Goal: Task Accomplishment & Management: Use online tool/utility

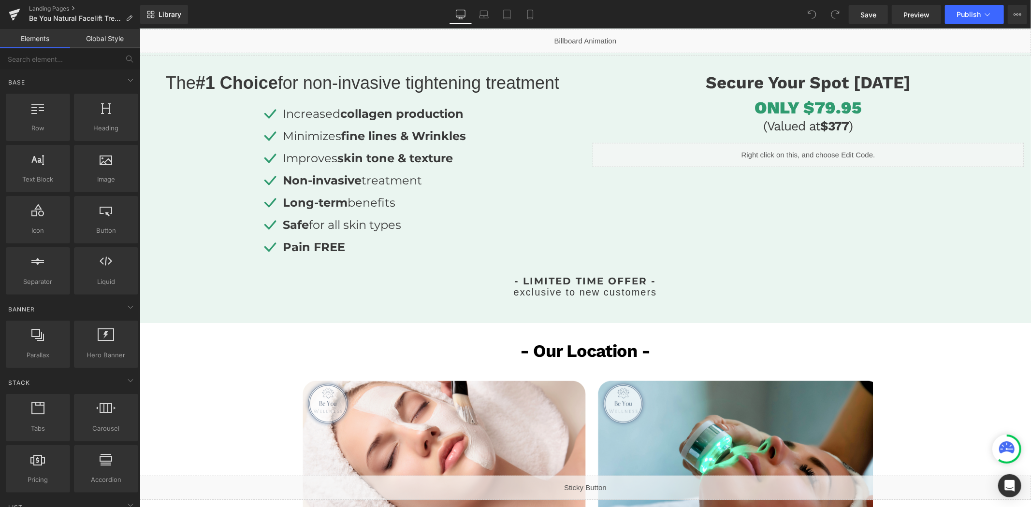
scroll to position [644, 0]
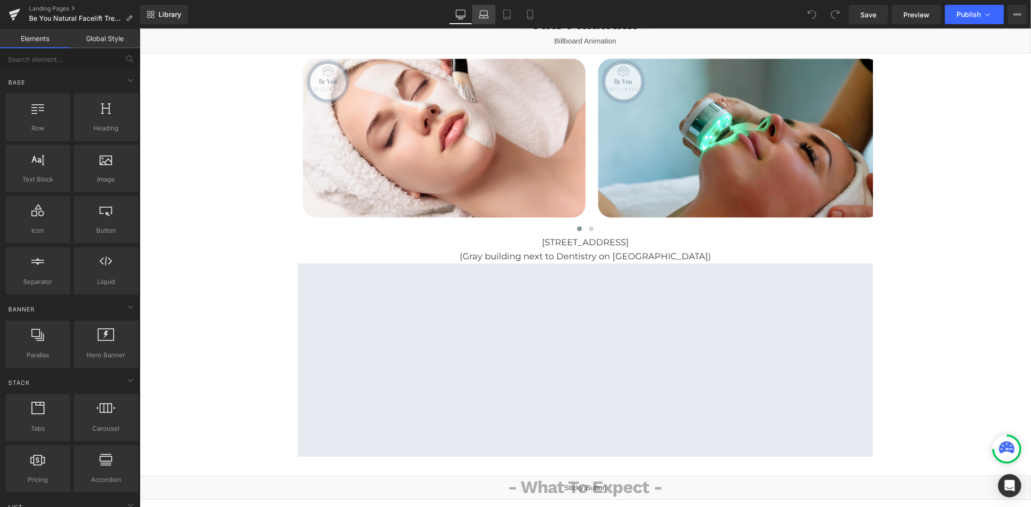
drag, startPoint x: 486, startPoint y: 15, endPoint x: 464, endPoint y: 14, distance: 21.8
click at [485, 15] on icon at bounding box center [484, 15] width 10 height 10
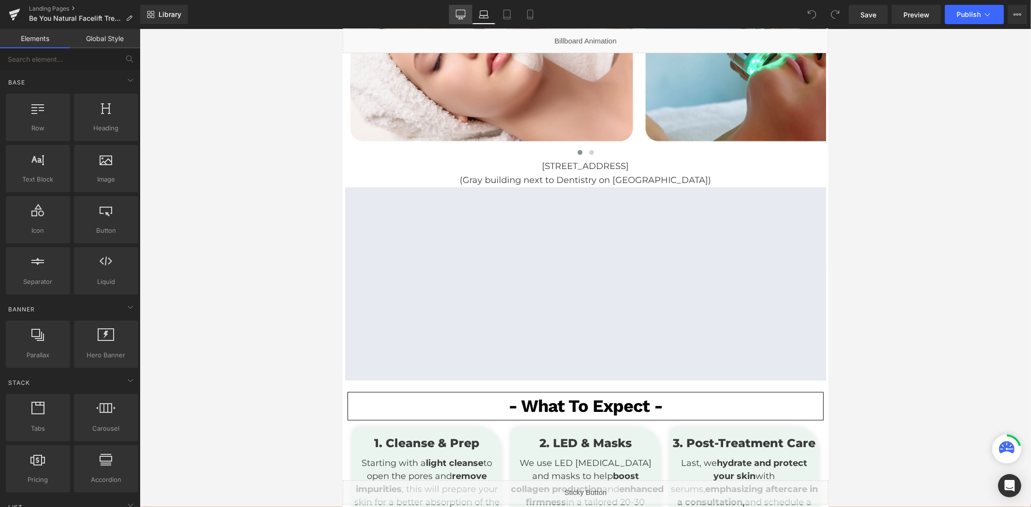
click at [464, 14] on icon at bounding box center [461, 15] width 10 height 10
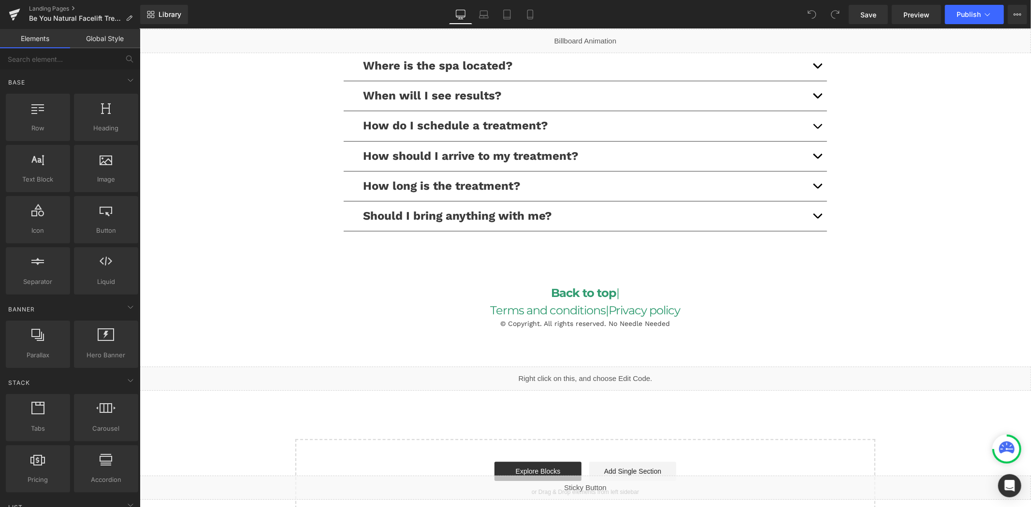
scroll to position [2282, 0]
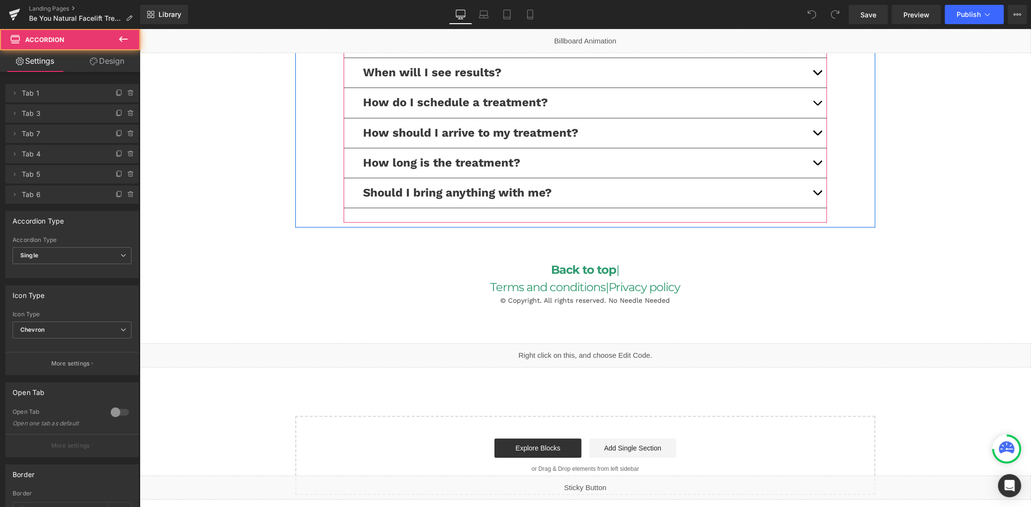
click at [816, 105] on span "button" at bounding box center [816, 105] width 0 height 0
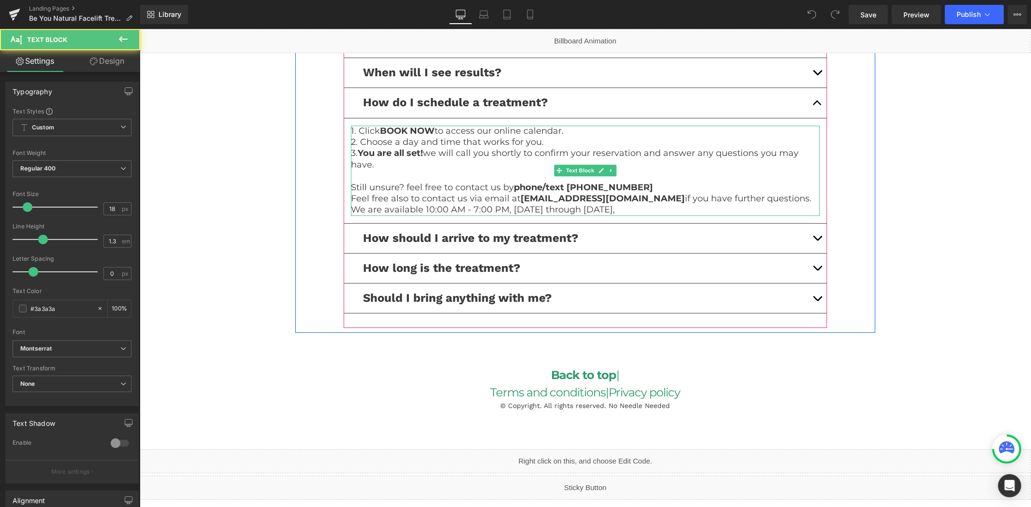
click at [661, 208] on p "We are available 10:00 AM - 7:00 PM, [DATE] through [DATE]," at bounding box center [584, 209] width 469 height 11
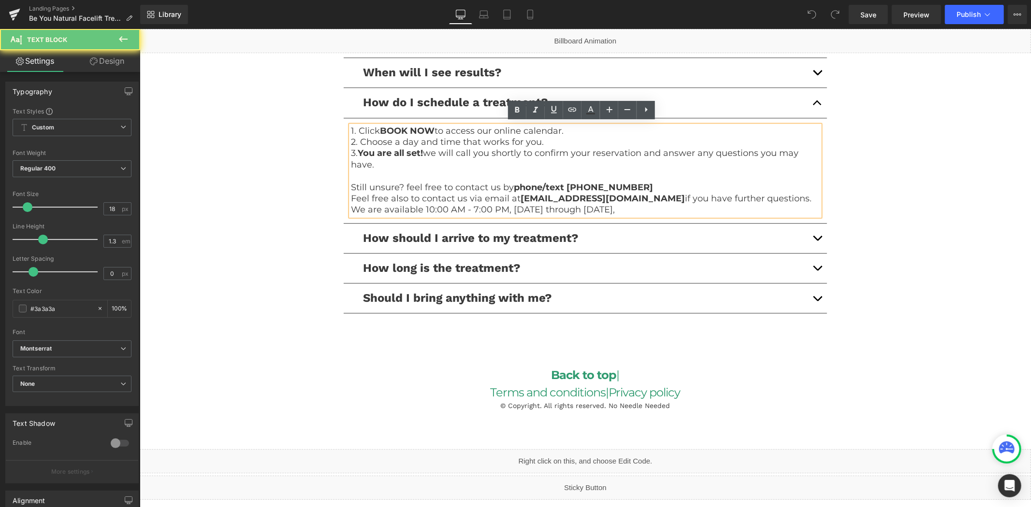
click at [615, 204] on p "We are available 10:00 AM - 7:00 PM, [DATE] through [DATE]," at bounding box center [584, 209] width 469 height 11
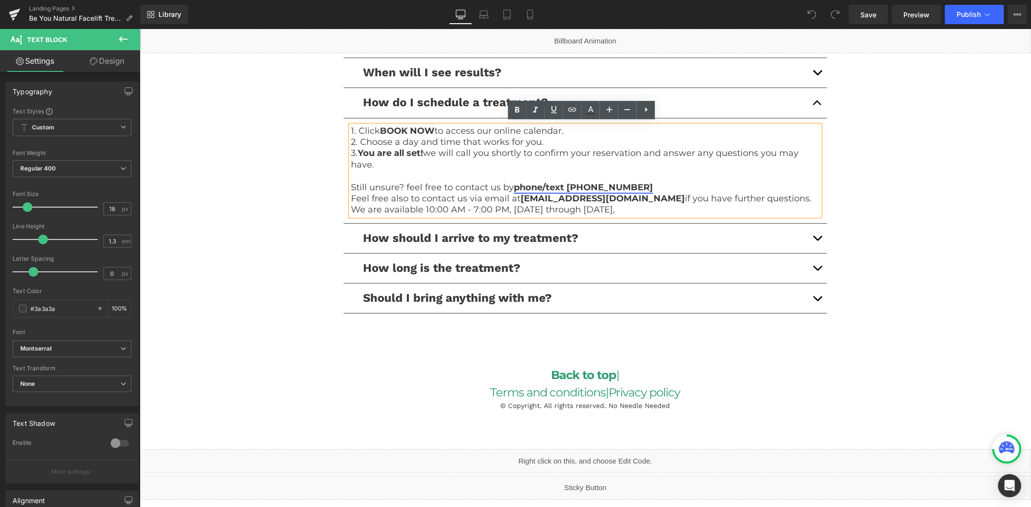
click at [616, 184] on link "phone/text [PHONE_NUMBER]" at bounding box center [582, 187] width 139 height 11
click at [606, 200] on span "Edit" at bounding box center [603, 203] width 11 height 8
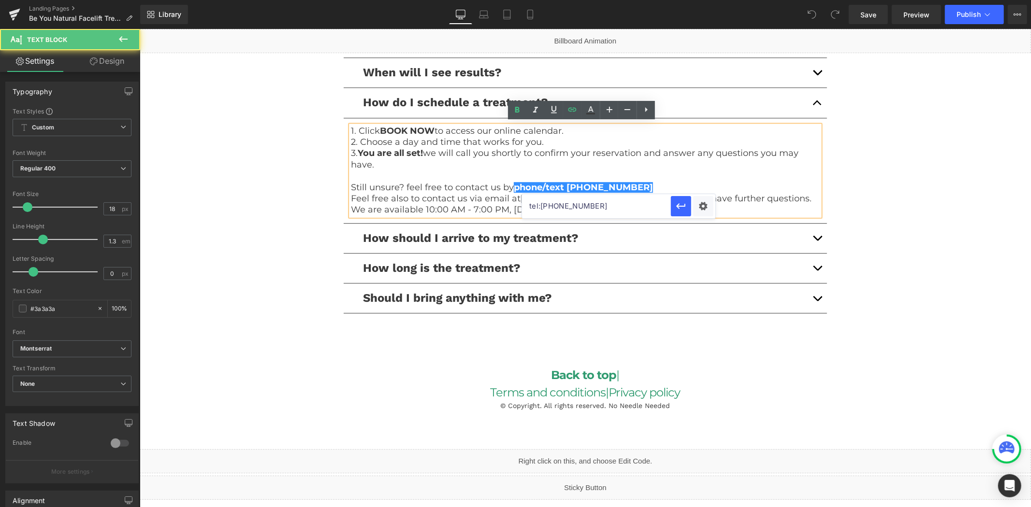
click at [671, 184] on p "Still unsure? feel free to contact us by phone/text [PHONE_NUMBER]" at bounding box center [584, 187] width 469 height 11
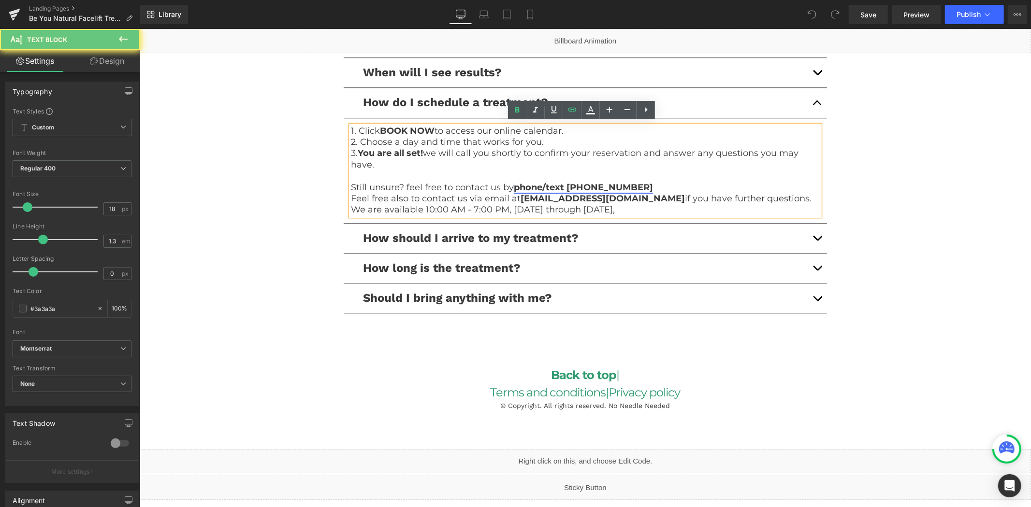
click at [616, 188] on link "phone/text [PHONE_NUMBER]" at bounding box center [582, 187] width 139 height 11
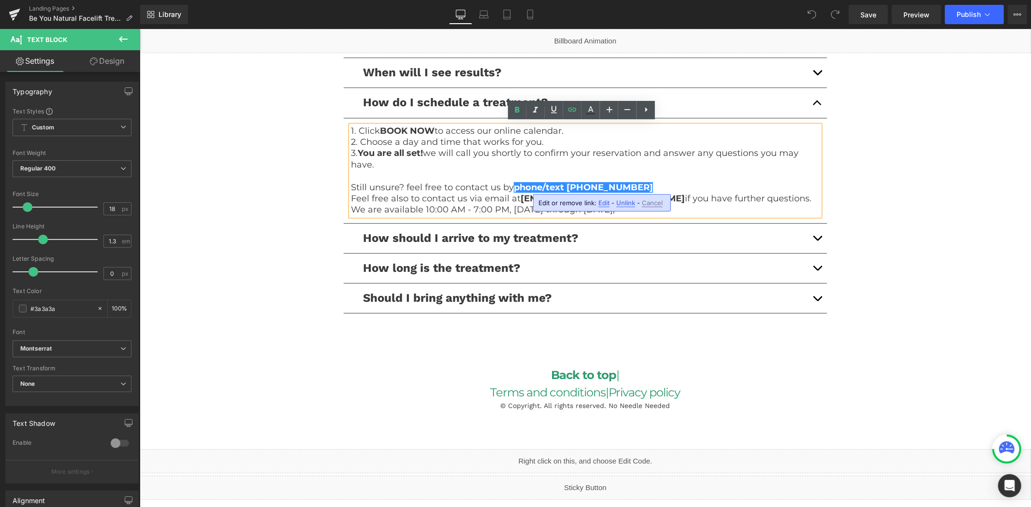
click at [625, 204] on span "Unlink" at bounding box center [625, 203] width 19 height 8
drag, startPoint x: 628, startPoint y: 186, endPoint x: 564, endPoint y: 185, distance: 64.3
click at [564, 185] on strong "phone/text [PHONE_NUMBER]" at bounding box center [582, 187] width 139 height 11
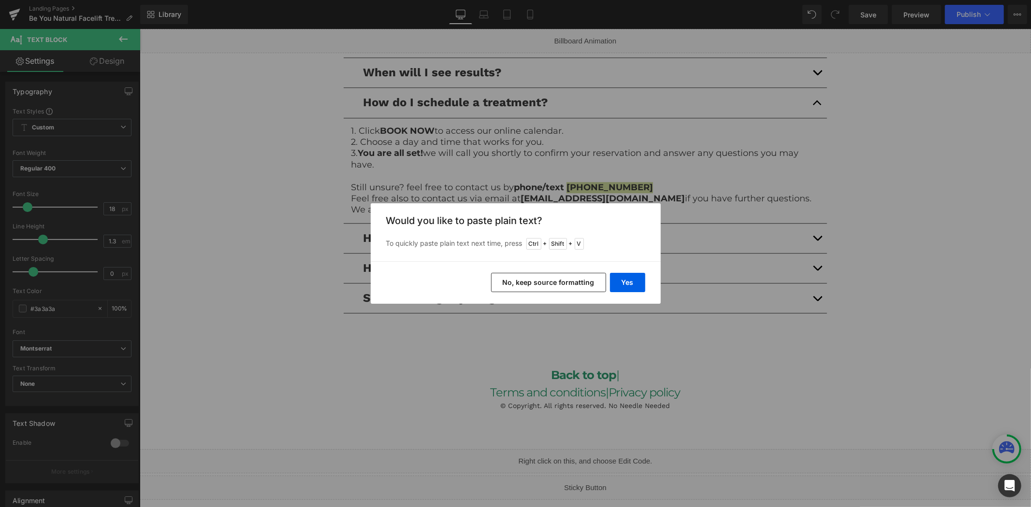
click at [632, 269] on div "Yes No, keep source formatting" at bounding box center [516, 282] width 290 height 43
drag, startPoint x: 630, startPoint y: 278, endPoint x: 490, endPoint y: 250, distance: 142.5
click at [630, 278] on button "Yes" at bounding box center [627, 282] width 35 height 19
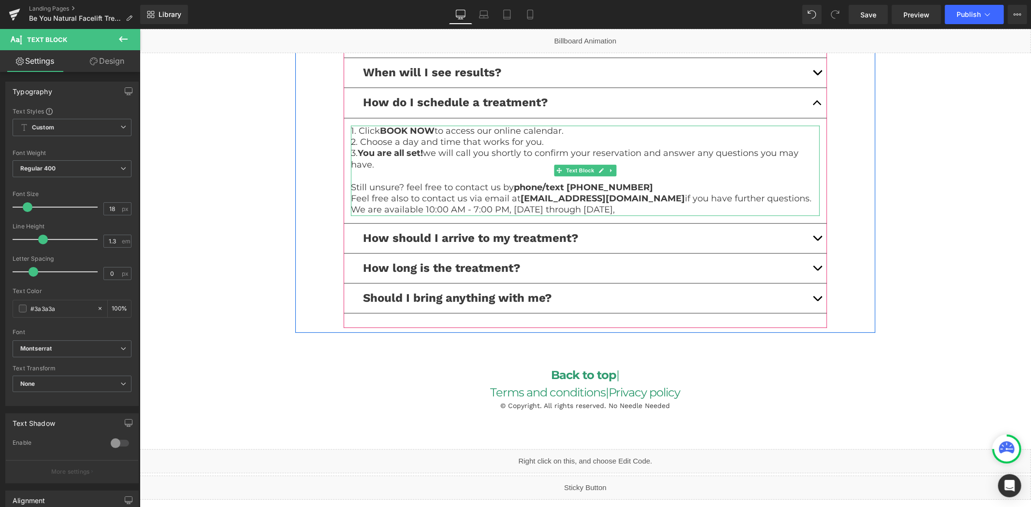
click at [582, 185] on strong "phone/text 289-204-7778" at bounding box center [582, 187] width 139 height 11
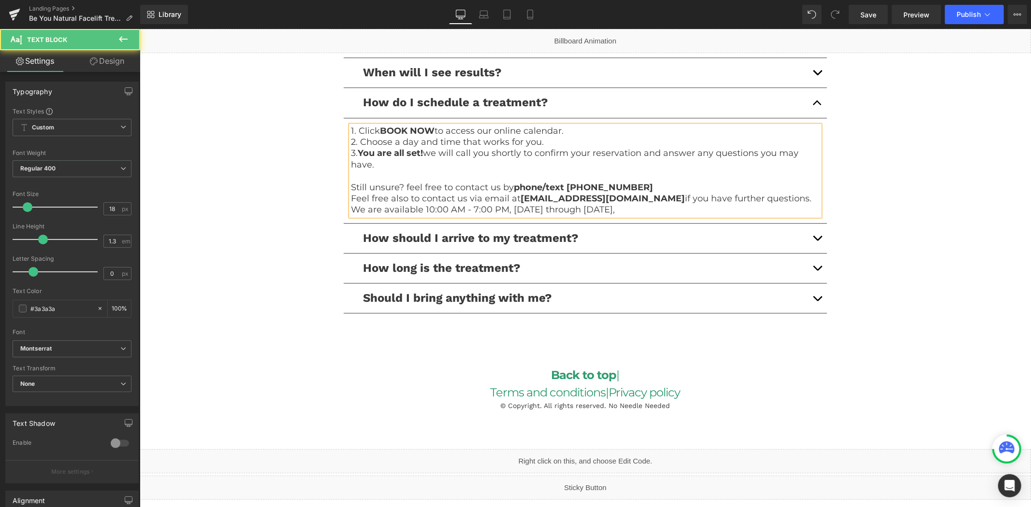
click at [587, 185] on strong "phone/text (289)204-7778" at bounding box center [582, 187] width 139 height 11
drag, startPoint x: 630, startPoint y: 186, endPoint x: 512, endPoint y: 185, distance: 117.9
click at [513, 185] on strong "phone/text [PHONE_NUMBER]" at bounding box center [582, 187] width 139 height 11
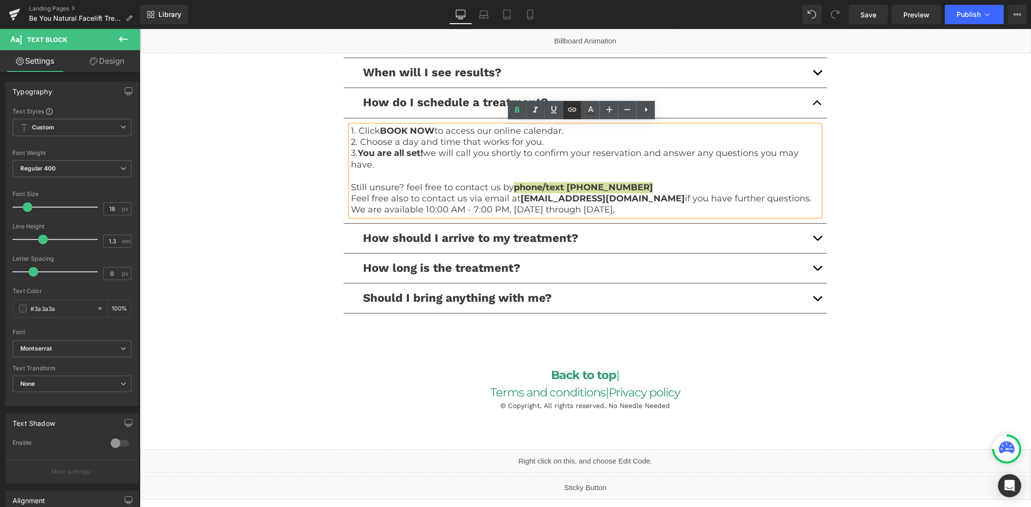
click at [569, 110] on icon at bounding box center [572, 110] width 12 height 12
click at [590, 215] on input "tel:2899199989" at bounding box center [597, 206] width 149 height 24
type input "tel:[PHONE_NUMBER]"
drag, startPoint x: 680, startPoint y: 211, endPoint x: 539, endPoint y: 182, distance: 144.4
click at [680, 211] on icon "button" at bounding box center [682, 207] width 12 height 12
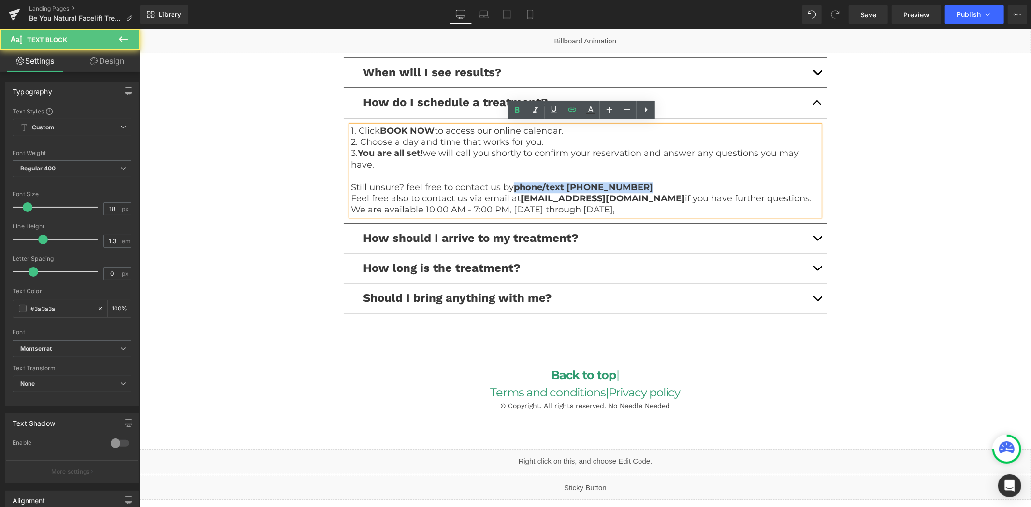
drag, startPoint x: 627, startPoint y: 210, endPoint x: 333, endPoint y: 181, distance: 295.1
click at [333, 181] on div "- FAQ - Text Block Row Where is the spa located? Text Block We are located at: …" at bounding box center [585, 164] width 580 height 328
copy div "Still unsure? feel free to contact us by phone/text (289) 204-7778 Feel free al…"
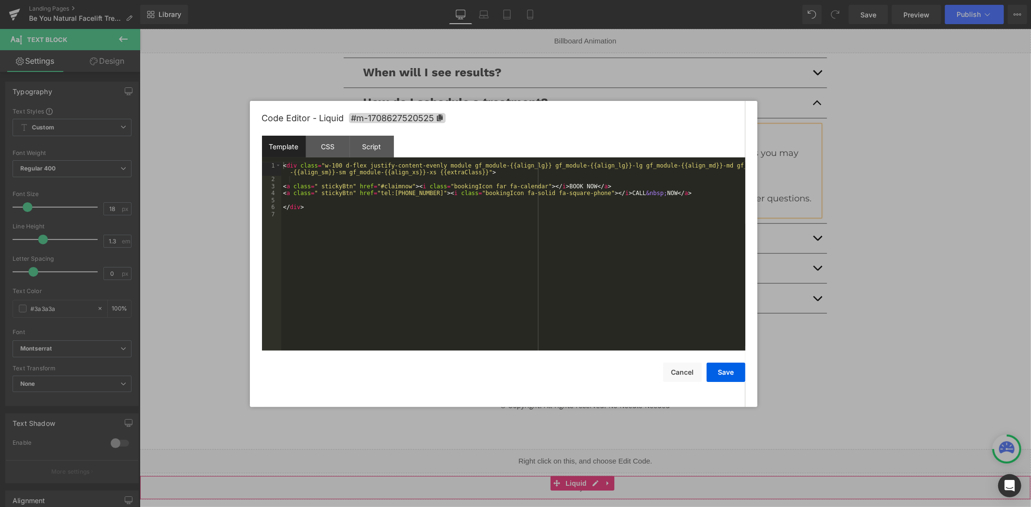
click at [592, 482] on div "Liquid" at bounding box center [584, 487] width 891 height 24
drag, startPoint x: 415, startPoint y: 196, endPoint x: 372, endPoint y: 194, distance: 43.0
click at [372, 194] on div "< div class = "w-100 d-flex justify-content-evenly module gf_module-{{align_lg}…" at bounding box center [513, 266] width 464 height 209
drag, startPoint x: 716, startPoint y: 370, endPoint x: 707, endPoint y: 371, distance: 8.7
click at [716, 370] on button "Save" at bounding box center [725, 372] width 39 height 19
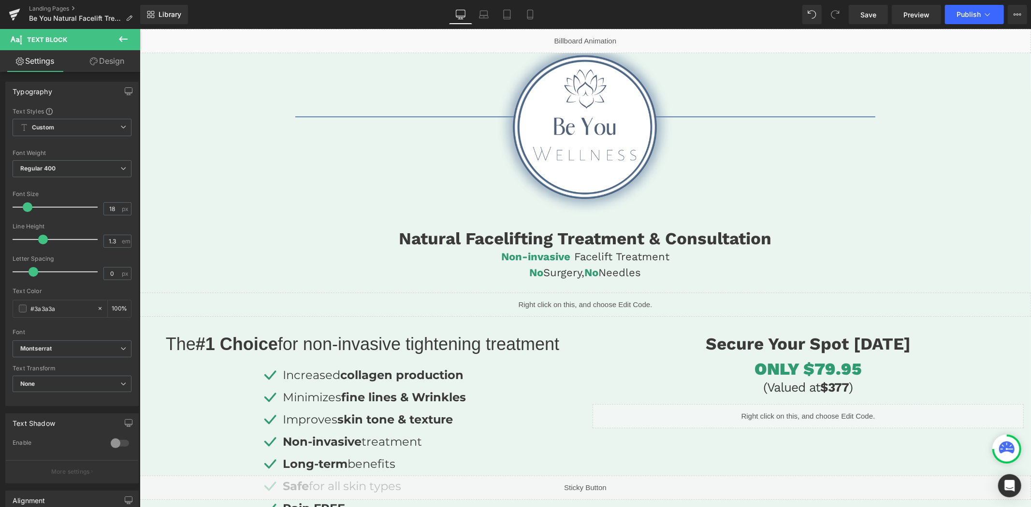
scroll to position [0, 0]
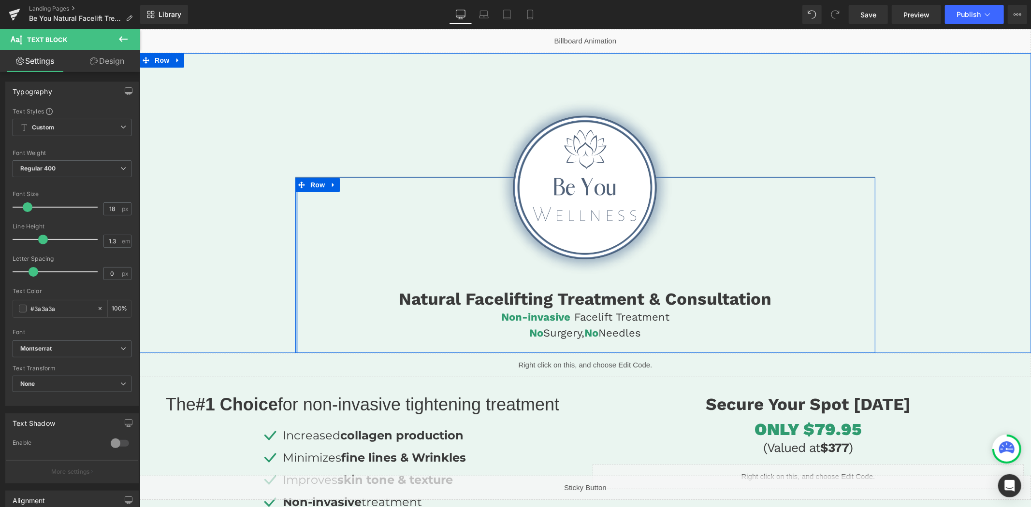
click at [295, 322] on div at bounding box center [296, 264] width 2 height 175
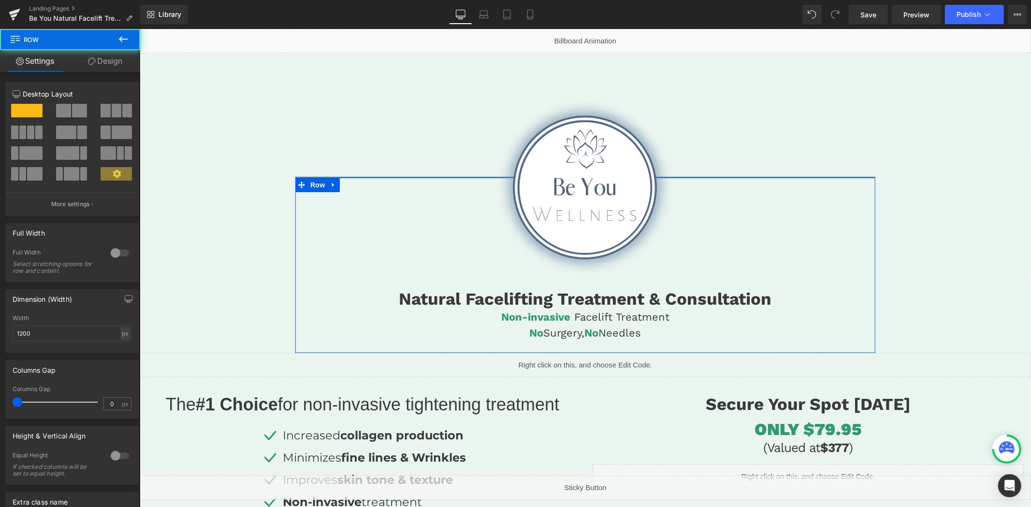
click at [105, 65] on link "Design" at bounding box center [105, 61] width 70 height 22
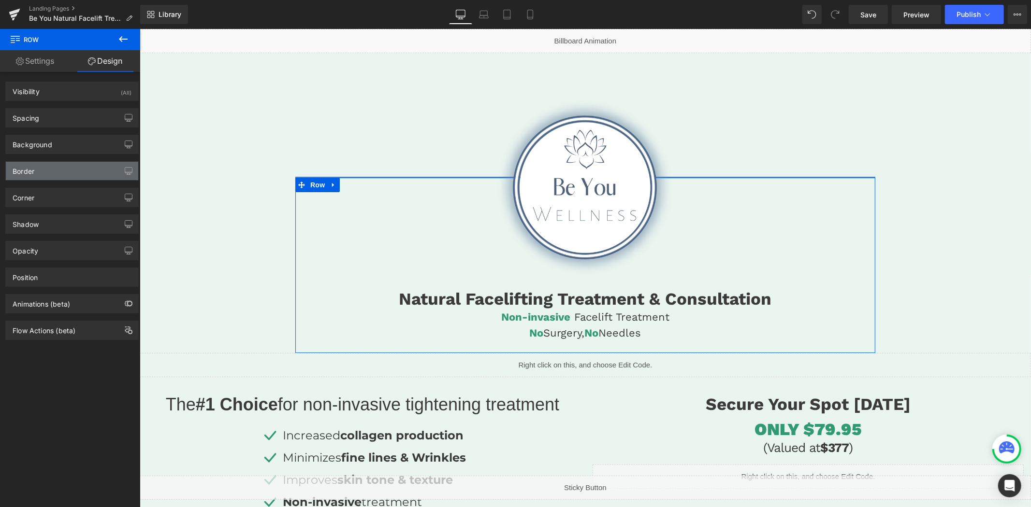
click at [59, 170] on div "Border" at bounding box center [72, 171] width 132 height 18
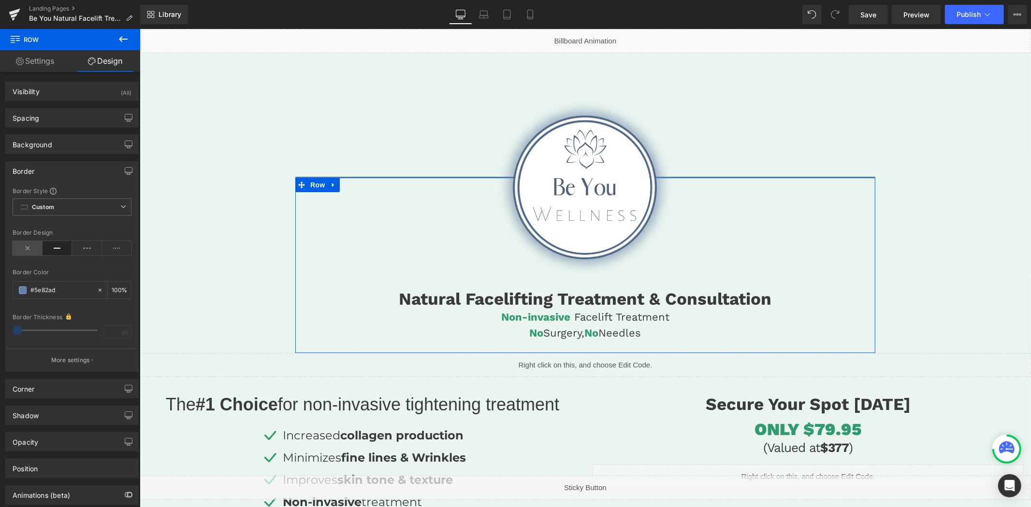
click at [27, 243] on icon at bounding box center [28, 248] width 30 height 14
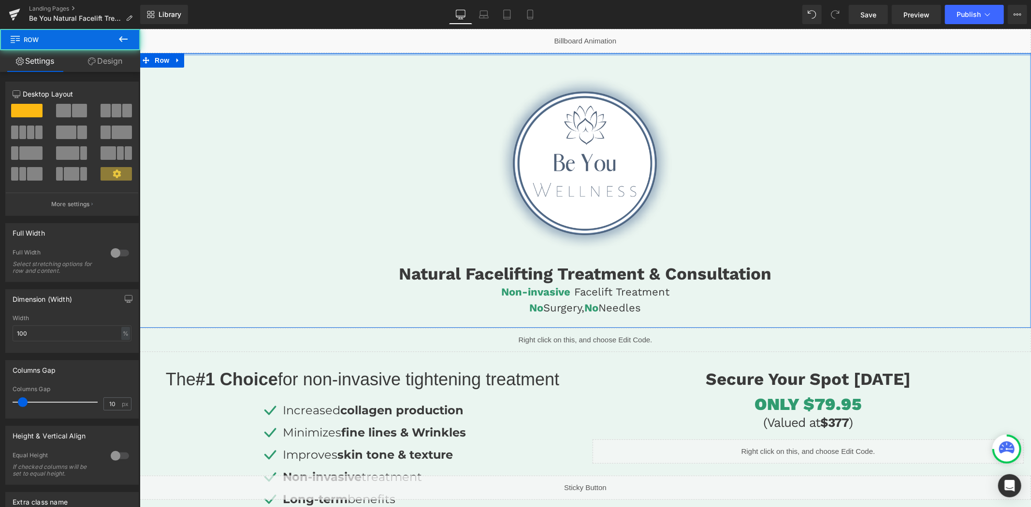
drag, startPoint x: 622, startPoint y: 74, endPoint x: 622, endPoint y: 19, distance: 55.1
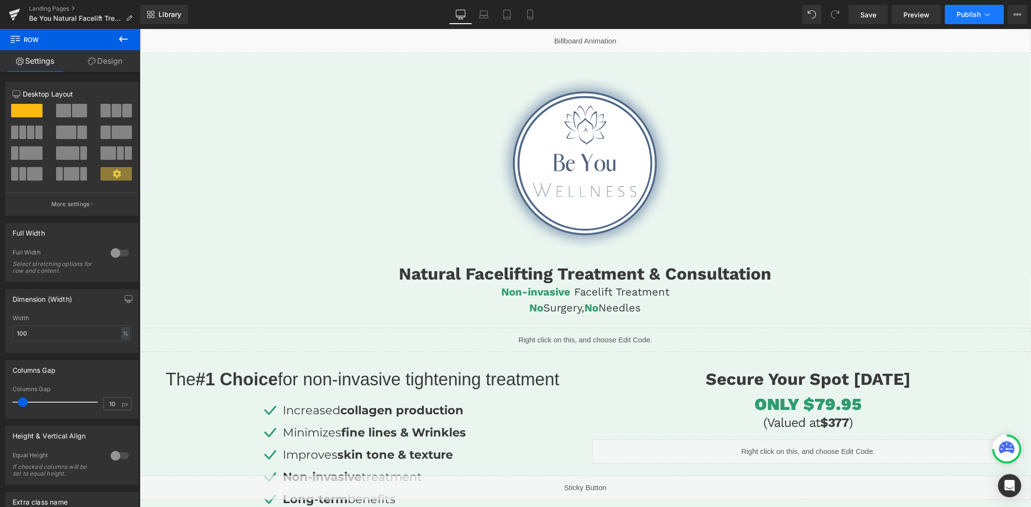
click at [963, 14] on span "Publish" at bounding box center [968, 15] width 24 height 8
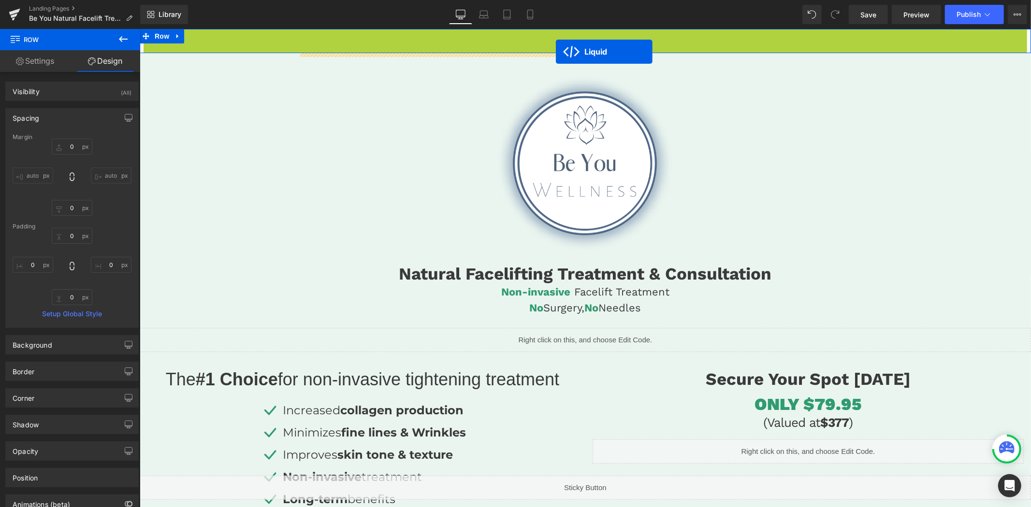
drag, startPoint x: 554, startPoint y: 37, endPoint x: 555, endPoint y: 51, distance: 14.5
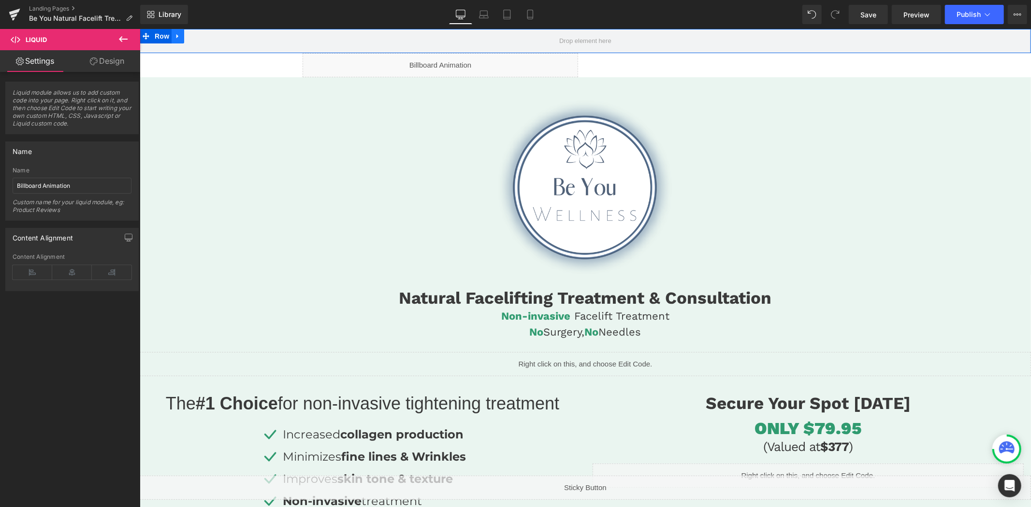
click at [179, 40] on link at bounding box center [177, 36] width 13 height 14
click at [203, 37] on icon at bounding box center [202, 35] width 7 height 7
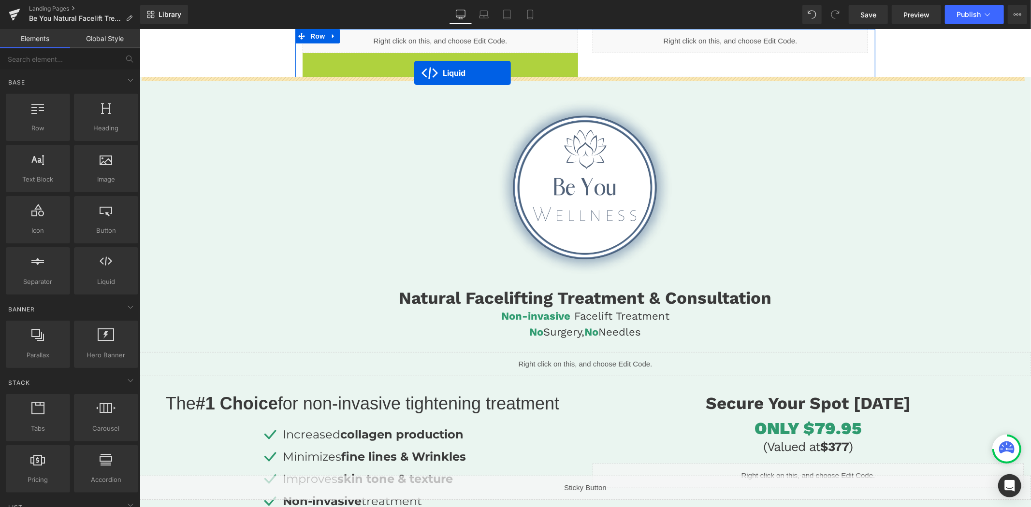
drag, startPoint x: 409, startPoint y: 58, endPoint x: 414, endPoint y: 72, distance: 14.7
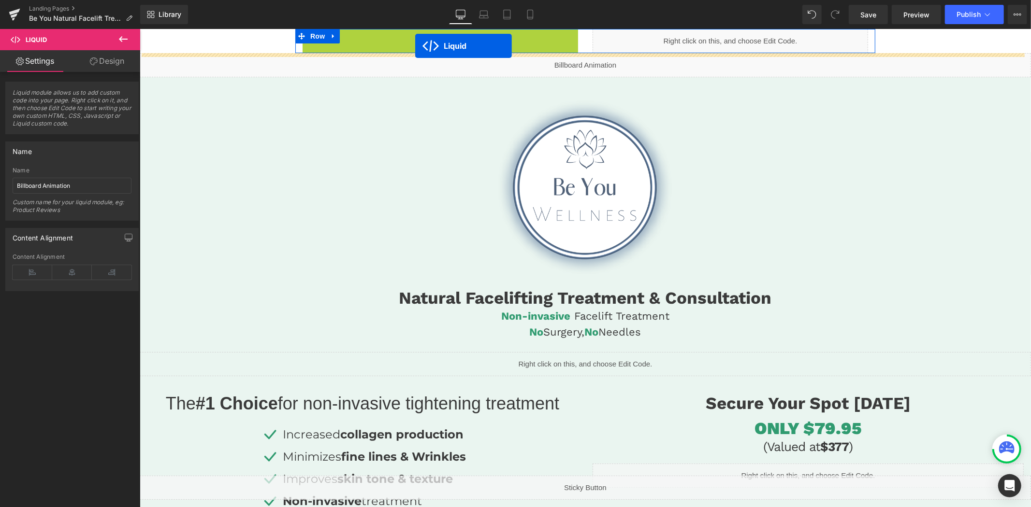
drag, startPoint x: 414, startPoint y: 36, endPoint x: 415, endPoint y: 45, distance: 9.2
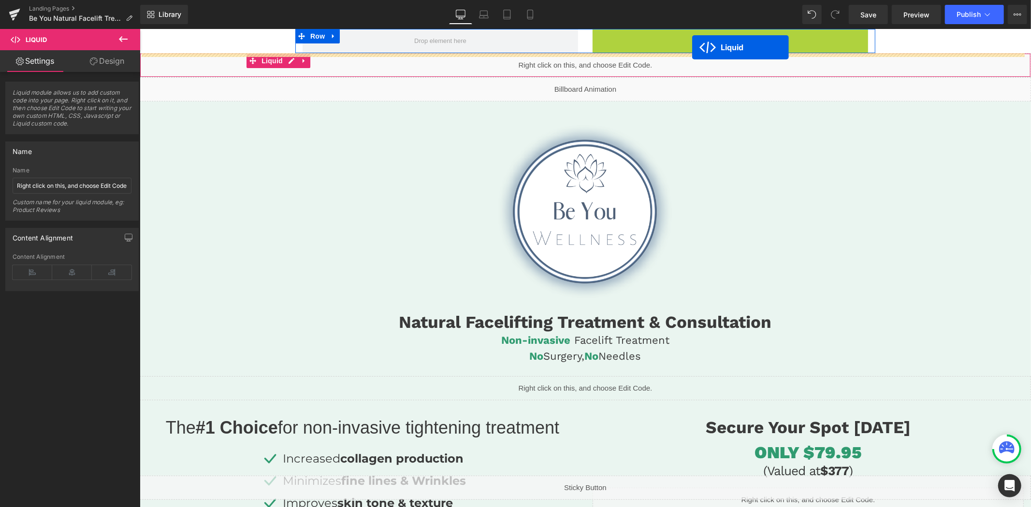
drag, startPoint x: 698, startPoint y: 37, endPoint x: 691, endPoint y: 47, distance: 12.2
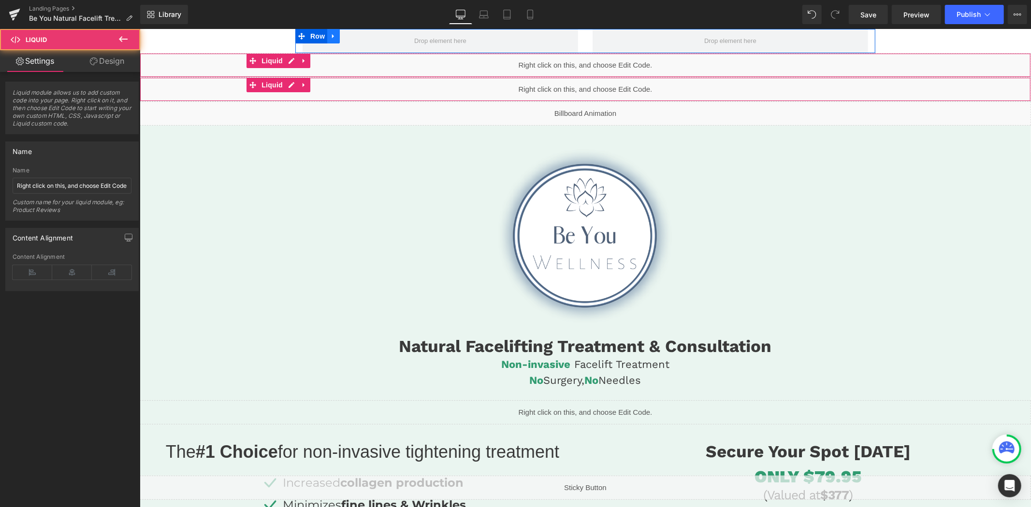
click at [329, 35] on icon at bounding box center [332, 35] width 7 height 7
click at [355, 37] on icon at bounding box center [358, 35] width 7 height 7
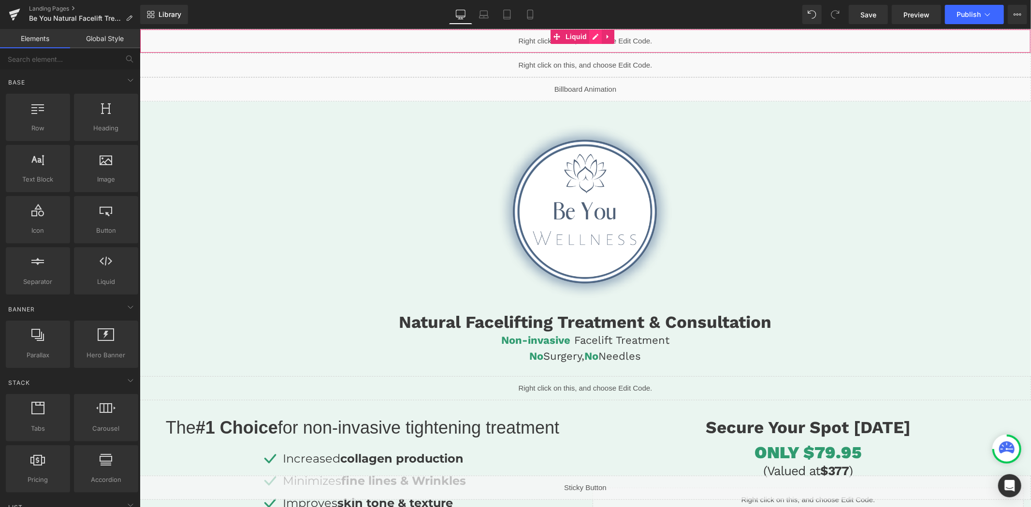
click at [596, 40] on div "Liquid" at bounding box center [584, 41] width 891 height 24
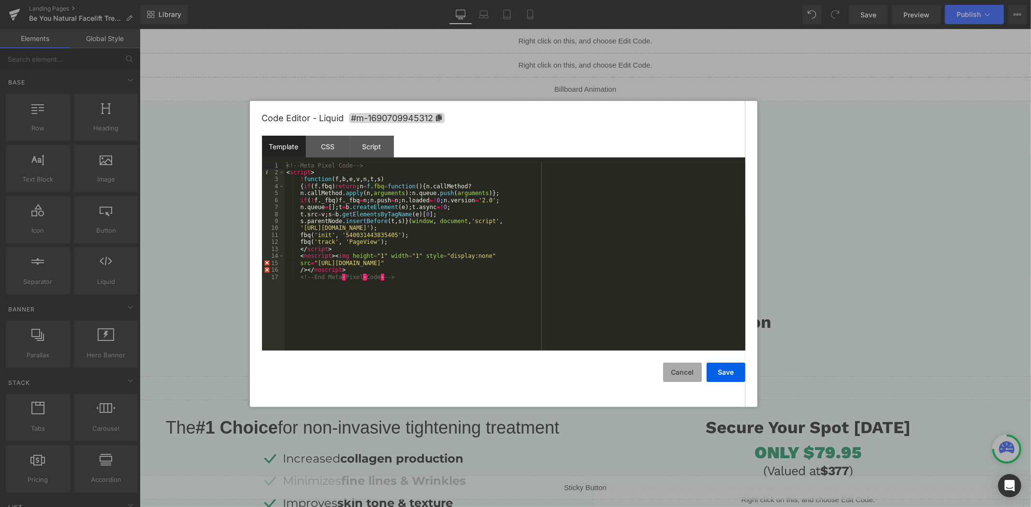
click at [684, 375] on button "Cancel" at bounding box center [682, 372] width 39 height 19
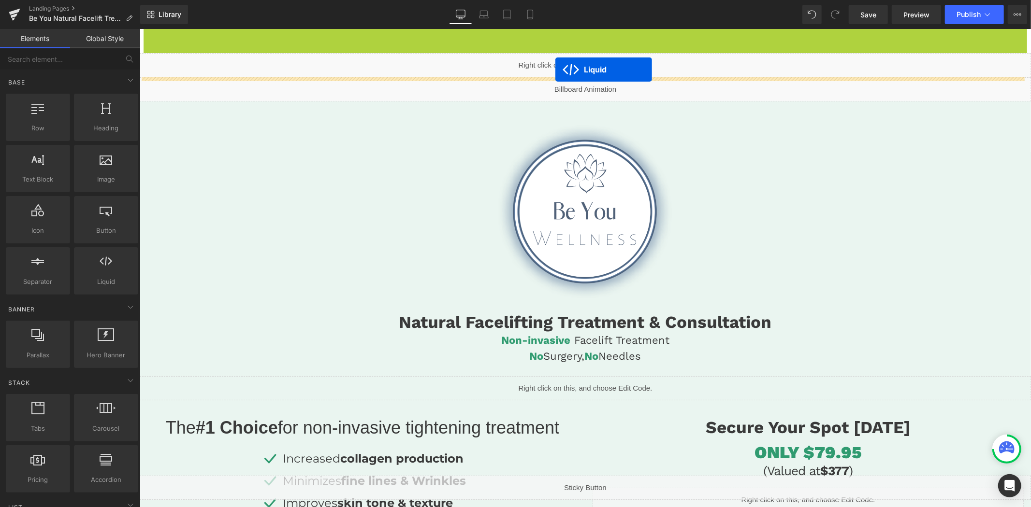
drag, startPoint x: 557, startPoint y: 35, endPoint x: 555, endPoint y: 69, distance: 34.4
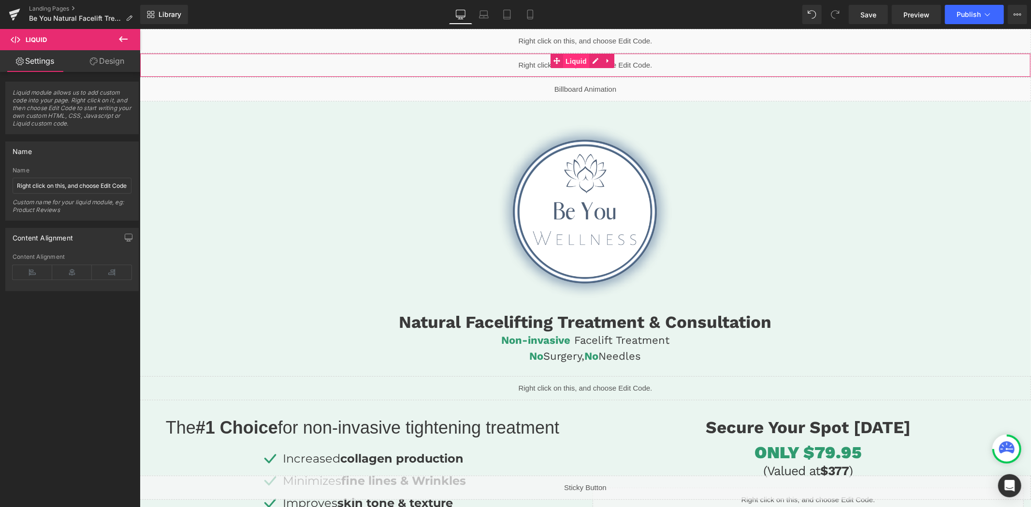
click at [578, 62] on span "Liquid" at bounding box center [575, 61] width 26 height 14
click at [89, 184] on input "Right click on this, and choose Edit Code." at bounding box center [72, 186] width 119 height 16
click at [594, 59] on div "Liquid" at bounding box center [584, 65] width 891 height 24
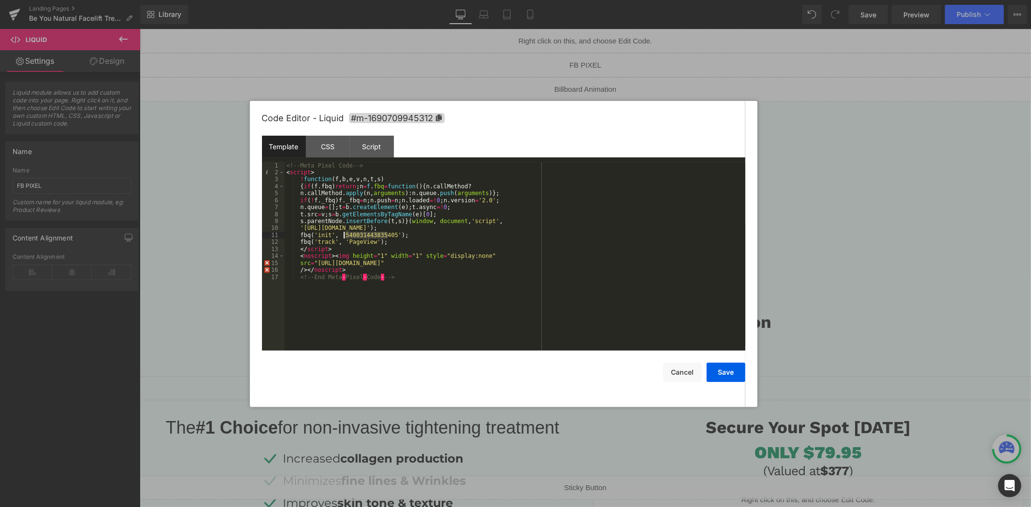
drag, startPoint x: 387, startPoint y: 235, endPoint x: 342, endPoint y: 236, distance: 45.9
click at [342, 236] on div "<!-- Meta Pixel Code --> < script > ! function ( f , b , e , v , n , t , s ) { …" at bounding box center [515, 263] width 460 height 202
click at [93, 183] on div at bounding box center [515, 253] width 1031 height 507
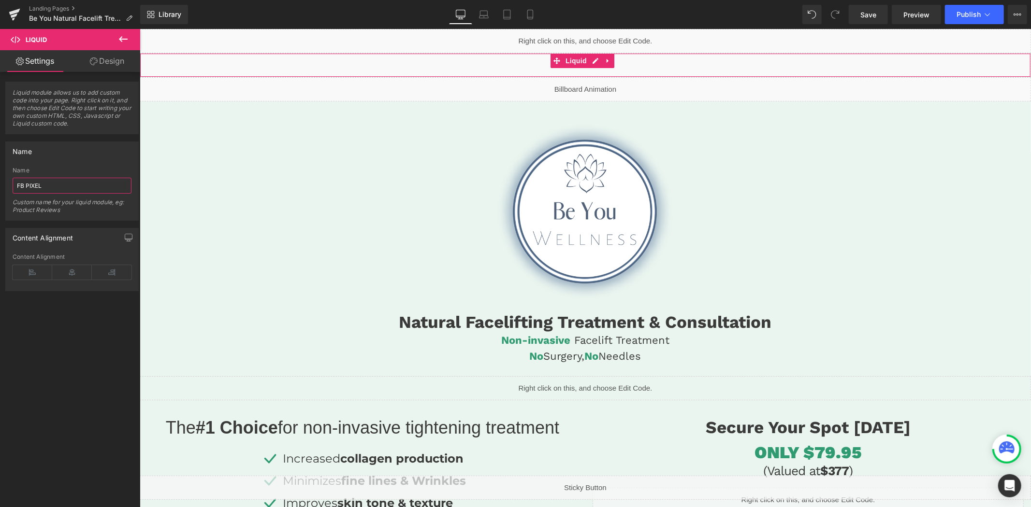
click at [91, 183] on input "FB PIXEL" at bounding box center [72, 186] width 119 height 16
paste input "540031443835405"
type input "FB PIXEL: 540031443835405"
click at [575, 36] on span "Liquid" at bounding box center [575, 36] width 26 height 14
click at [109, 184] on input "Right click on this, and choose Edit Code." at bounding box center [72, 186] width 119 height 16
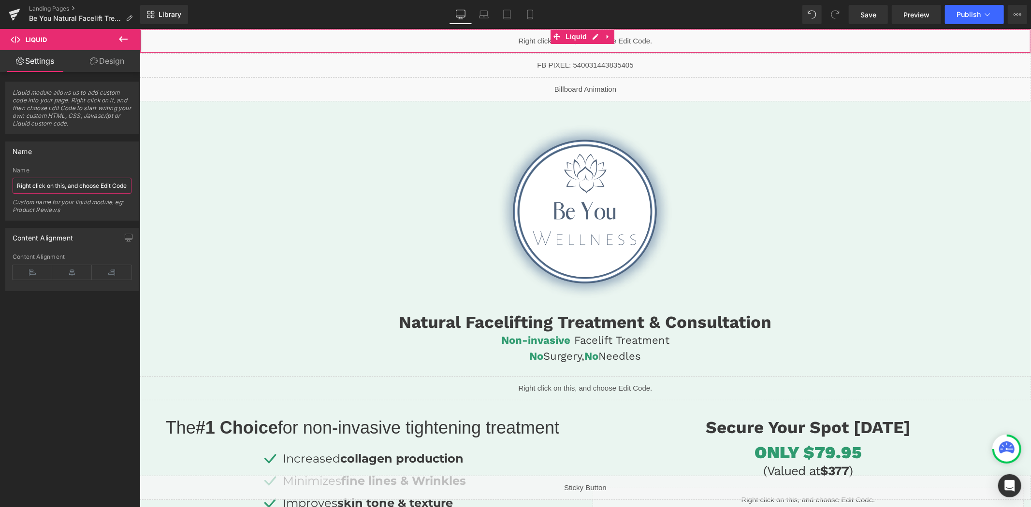
click at [109, 184] on input "Right click on this, and choose Edit Code." at bounding box center [72, 186] width 119 height 16
type input "LINKS + CSS"
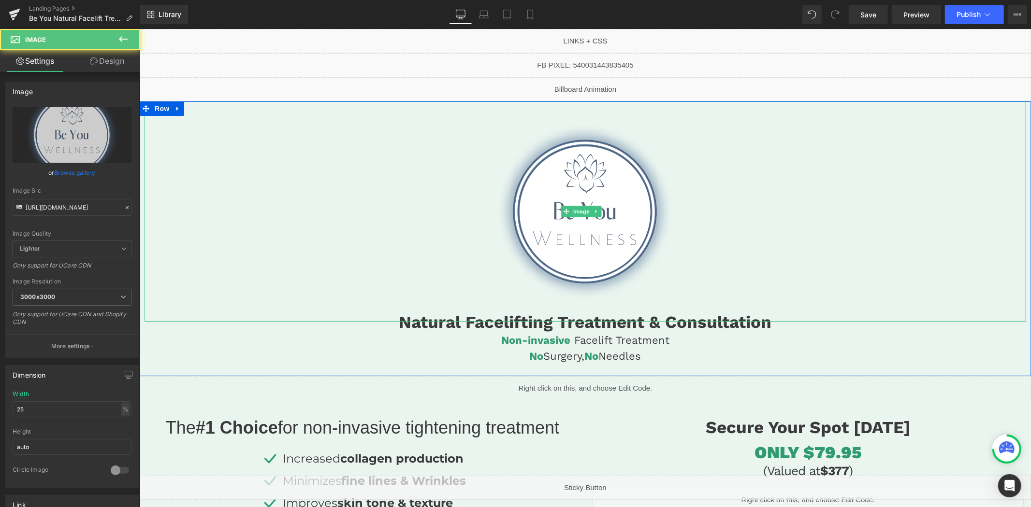
click at [290, 153] on div at bounding box center [584, 211] width 881 height 220
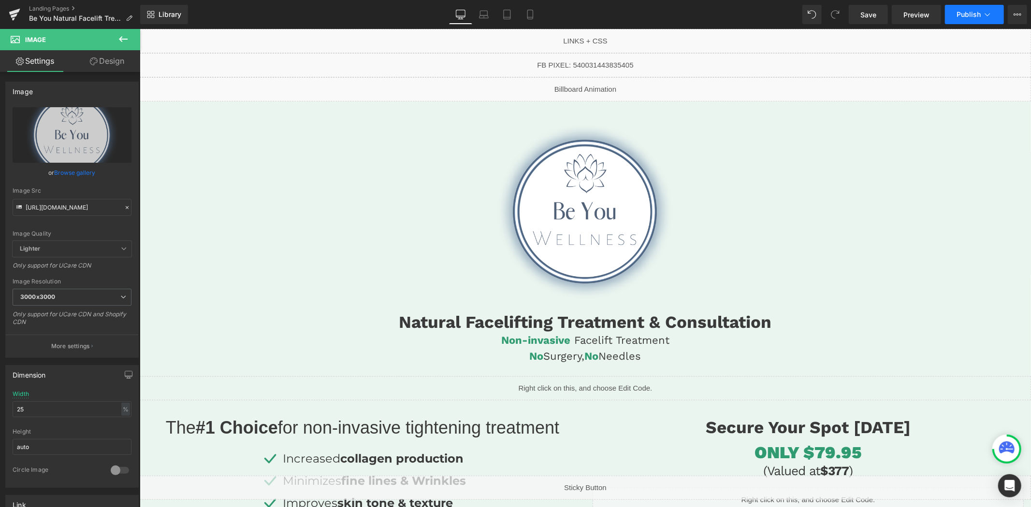
click at [967, 15] on span "Publish" at bounding box center [968, 15] width 24 height 8
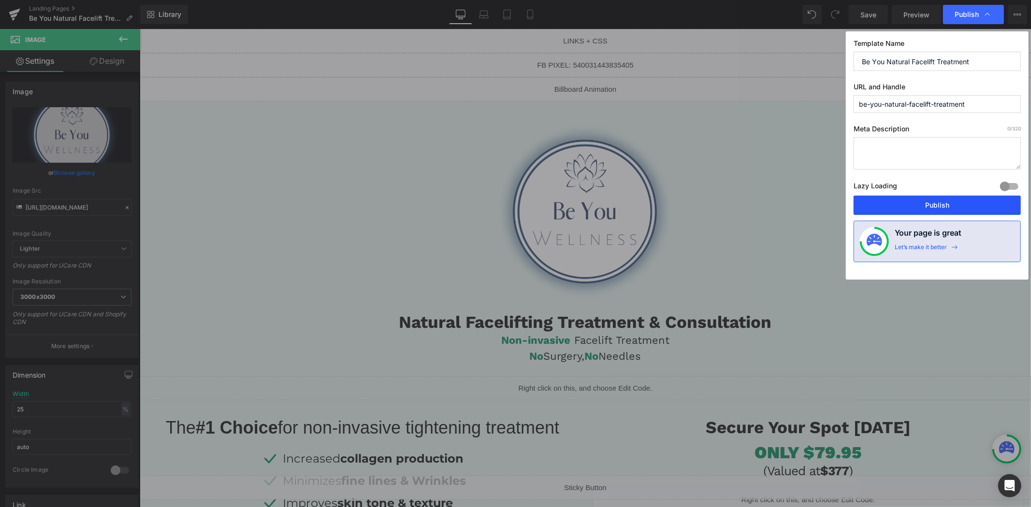
click at [894, 201] on button "Publish" at bounding box center [936, 205] width 167 height 19
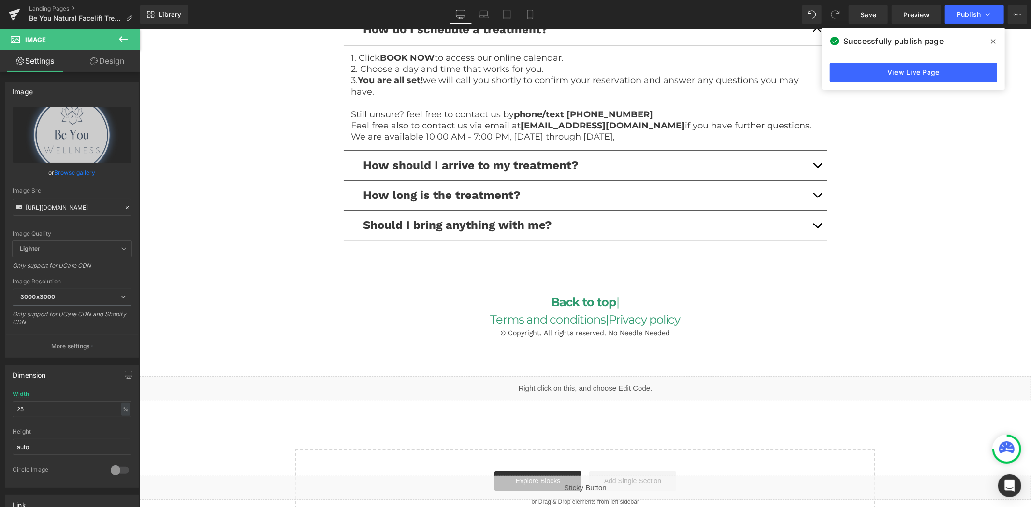
scroll to position [2411, 0]
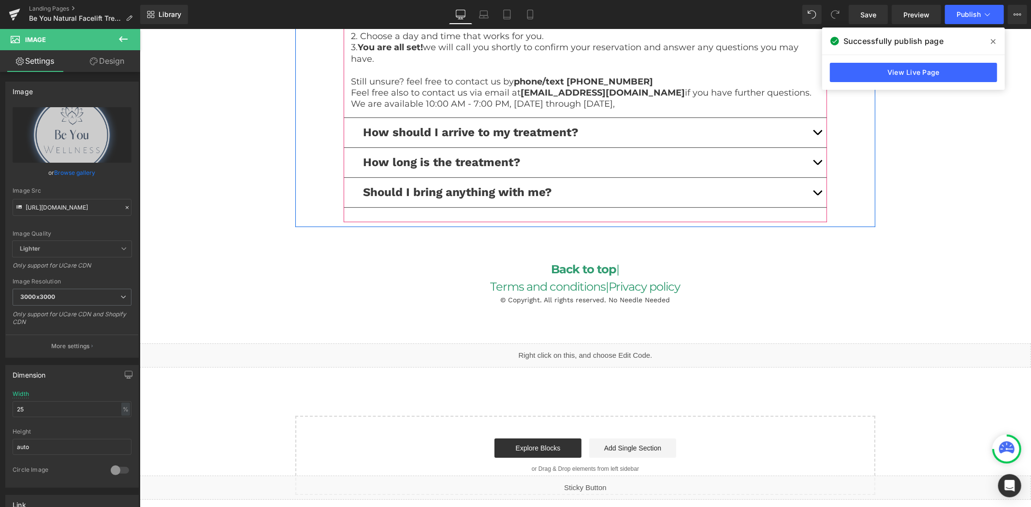
click at [635, 103] on p "We are available 10:00 AM - 7:00 PM, Monday through Thursday," at bounding box center [584, 103] width 469 height 11
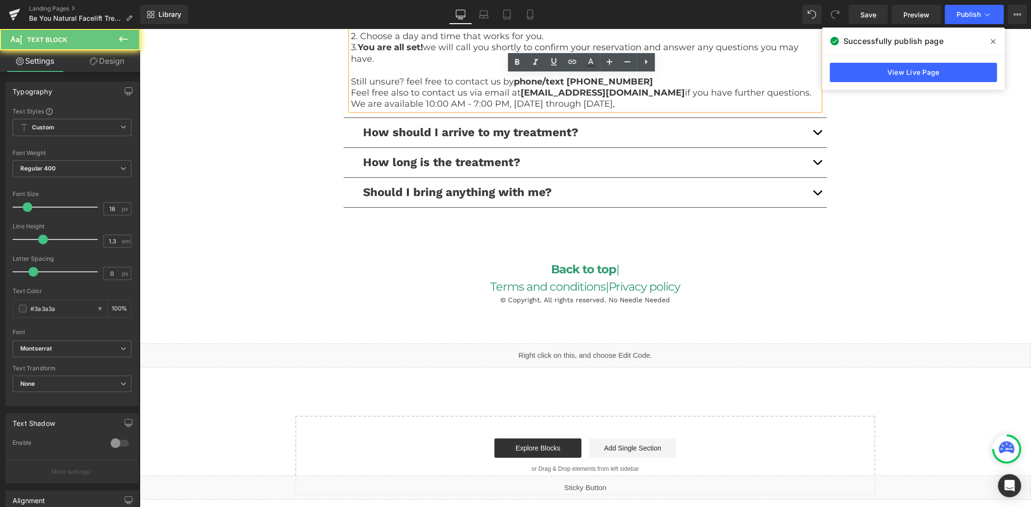
drag, startPoint x: 634, startPoint y: 104, endPoint x: 333, endPoint y: 85, distance: 302.1
click at [333, 85] on div "- FAQ - Text Block Row Where is the spa located? Text Block We are located at: …" at bounding box center [585, 58] width 580 height 328
copy div "Still unsure? feel free to contact us by phone/text (289) 204-7778 Feel free al…"
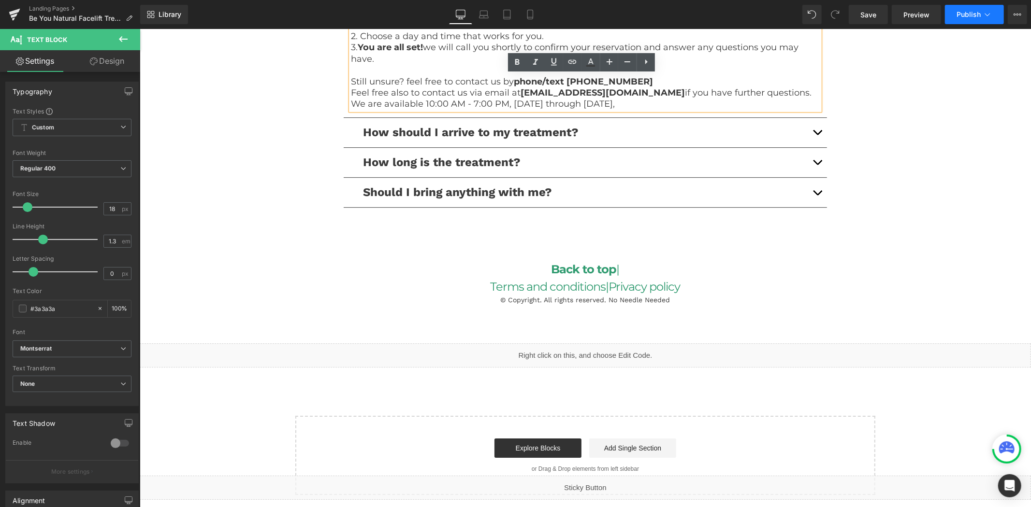
click at [955, 16] on button "Publish" at bounding box center [974, 14] width 59 height 19
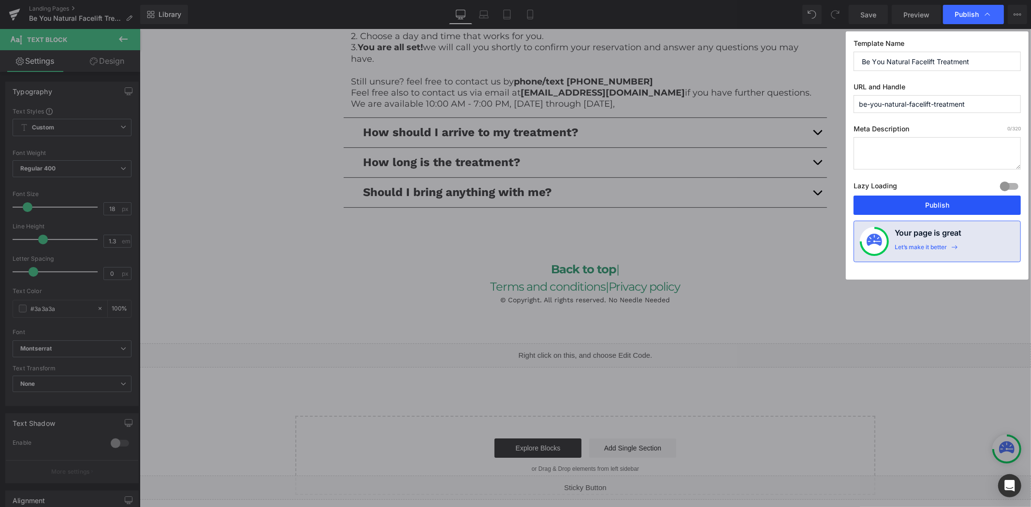
click at [907, 200] on button "Publish" at bounding box center [936, 205] width 167 height 19
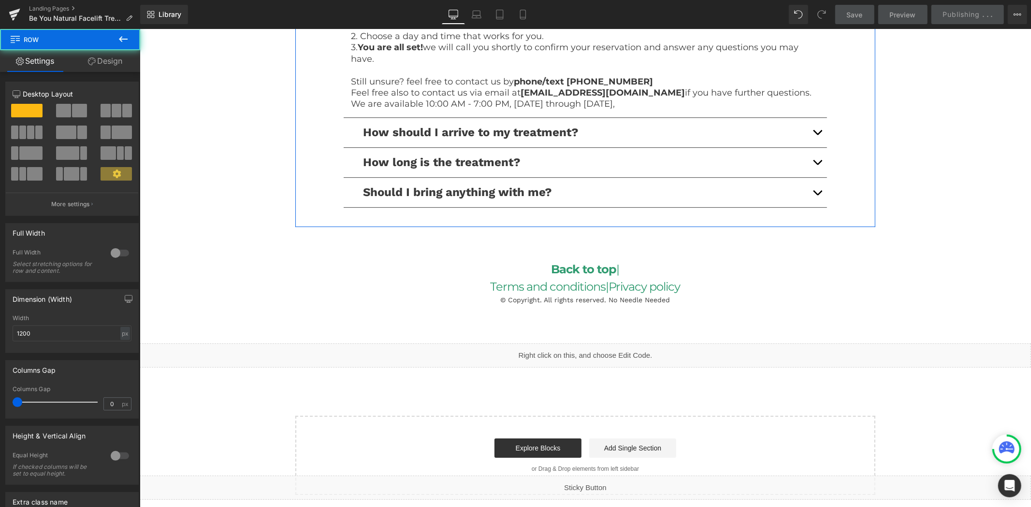
click at [862, 175] on div "- FAQ - Text Block Row Where is the spa located? Text Block We are located at: …" at bounding box center [585, 58] width 580 height 328
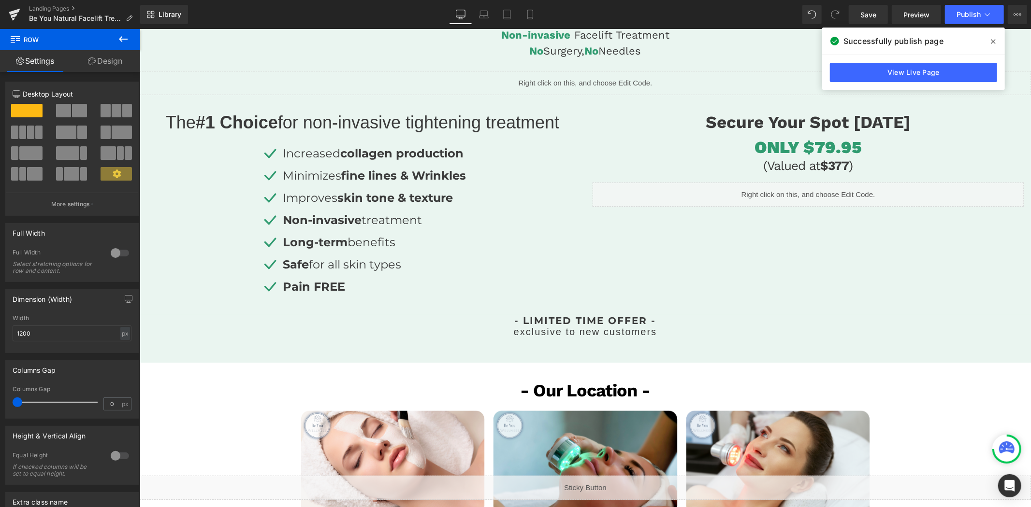
scroll to position [210, 0]
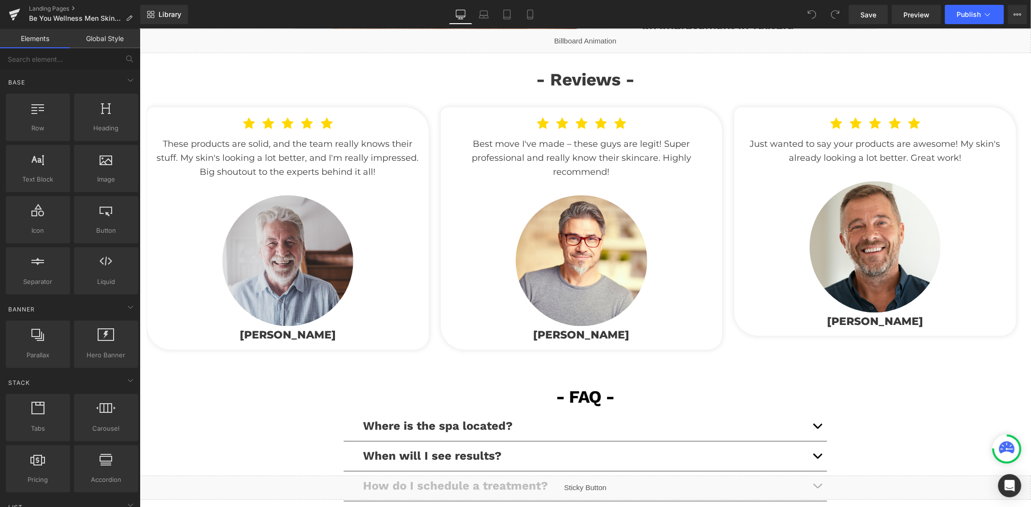
scroll to position [2308, 0]
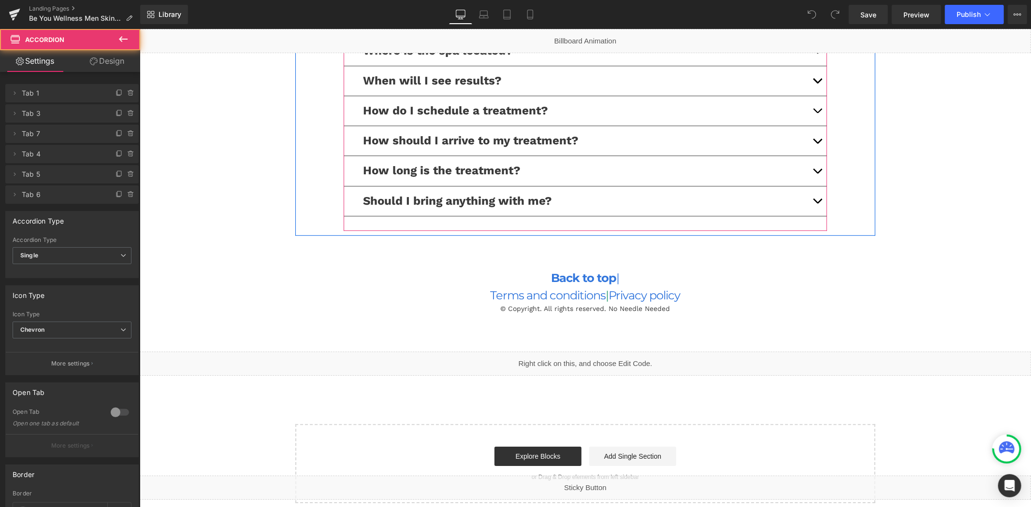
click at [812, 106] on button "button" at bounding box center [816, 110] width 19 height 29
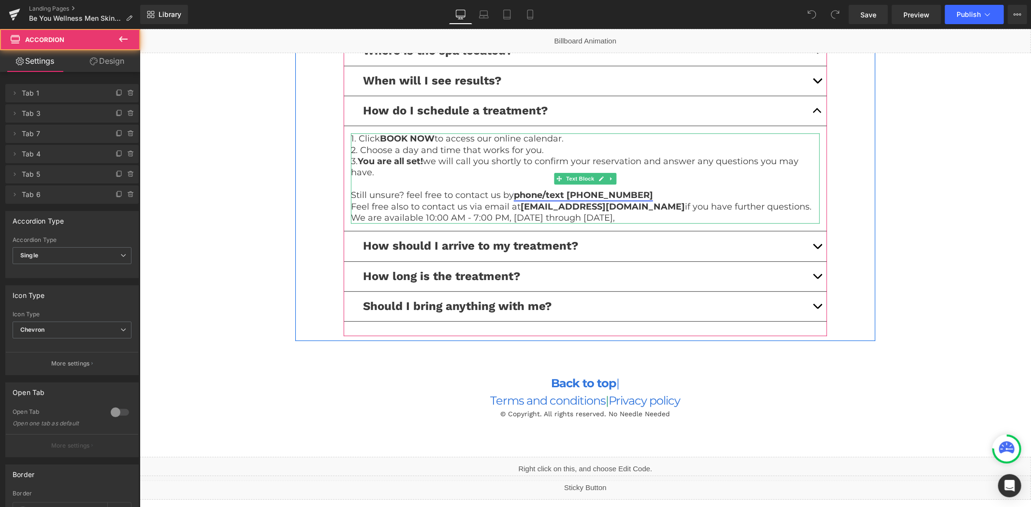
drag, startPoint x: 674, startPoint y: 186, endPoint x: 618, endPoint y: 191, distance: 56.8
click at [672, 186] on p at bounding box center [584, 183] width 469 height 11
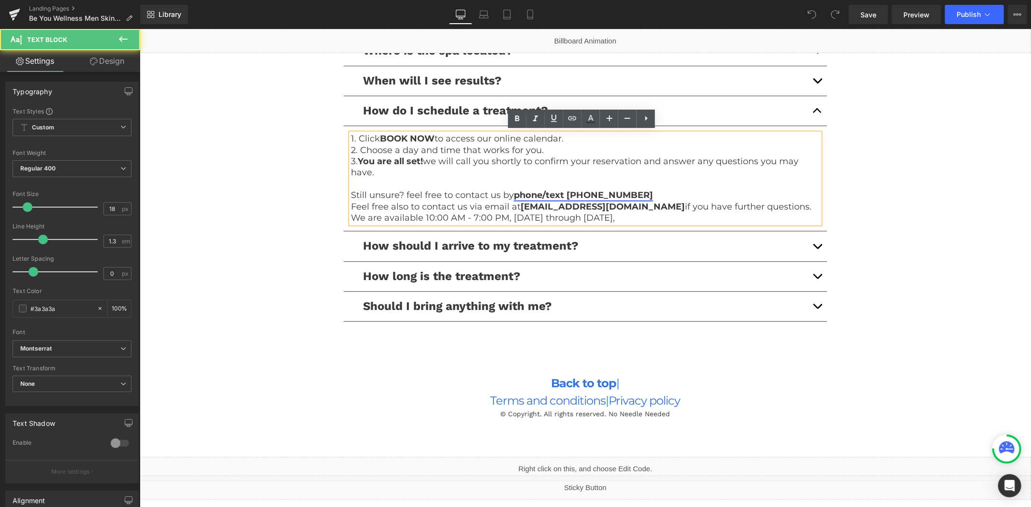
click at [617, 191] on link "phone/text [PHONE_NUMBER]" at bounding box center [582, 194] width 139 height 11
click at [625, 211] on span "Unlink" at bounding box center [625, 212] width 19 height 8
drag, startPoint x: 624, startPoint y: 194, endPoint x: 531, endPoint y: 199, distance: 92.9
click at [512, 193] on p "Still unsure? feel free to contact us by phone/text [PHONE_NUMBER]" at bounding box center [584, 194] width 469 height 11
paste div
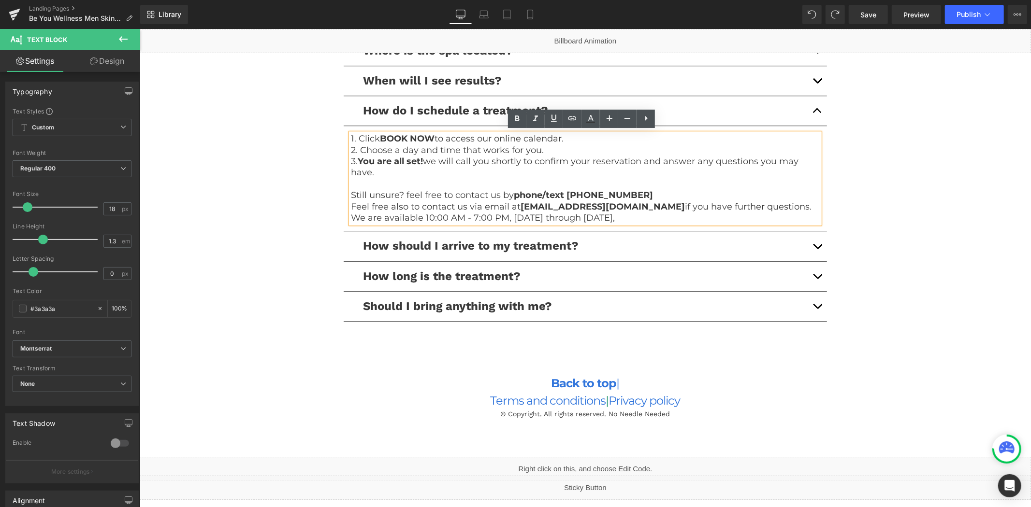
drag, startPoint x: 643, startPoint y: 218, endPoint x: 335, endPoint y: 190, distance: 309.0
click at [335, 190] on div "- FAQ - Text Block Row Where is the spa located? Text Block We are located at: …" at bounding box center [585, 172] width 580 height 328
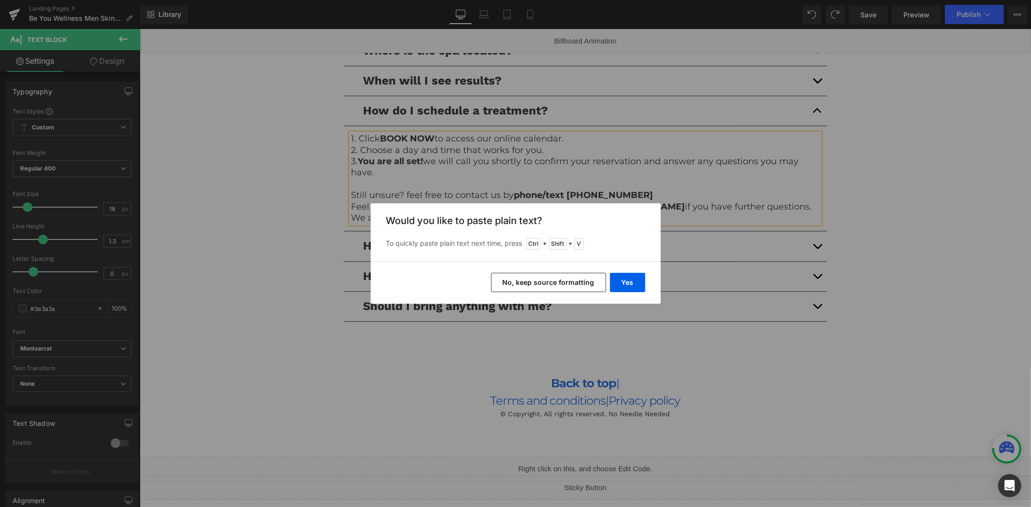
click at [537, 281] on button "No, keep source formatting" at bounding box center [548, 282] width 115 height 19
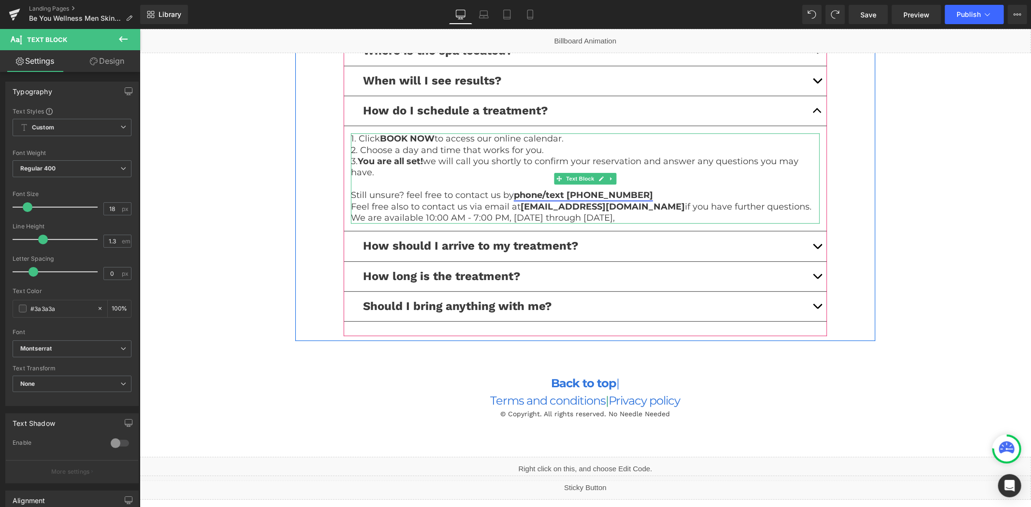
click at [584, 196] on link "phone/text [PHONE_NUMBER]" at bounding box center [582, 194] width 139 height 11
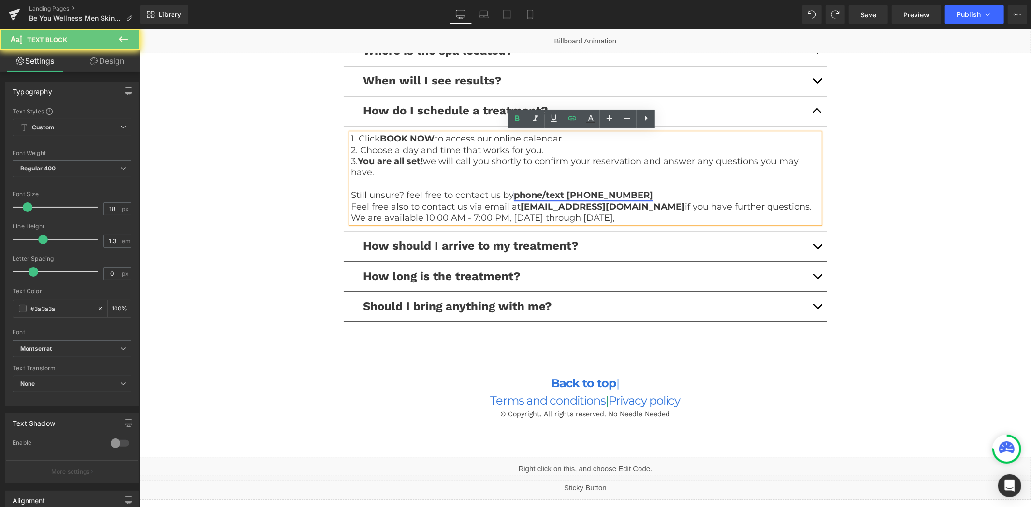
click at [593, 195] on link "phone/text [PHONE_NUMBER]" at bounding box center [582, 194] width 139 height 11
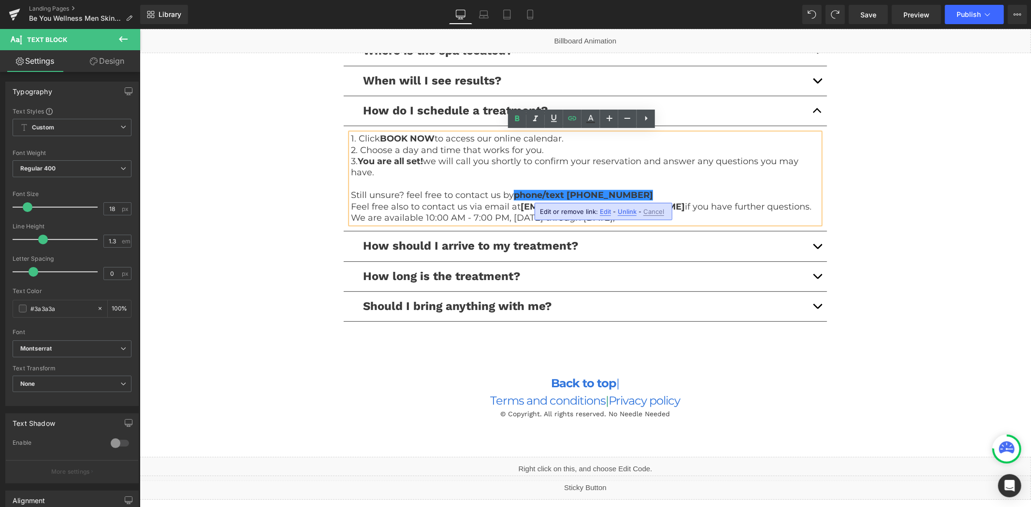
click at [604, 214] on span "Edit" at bounding box center [605, 212] width 11 height 8
click at [614, 214] on input "tel:[PHONE_NUMBER]" at bounding box center [597, 215] width 149 height 24
click at [677, 213] on icon "button" at bounding box center [682, 215] width 12 height 12
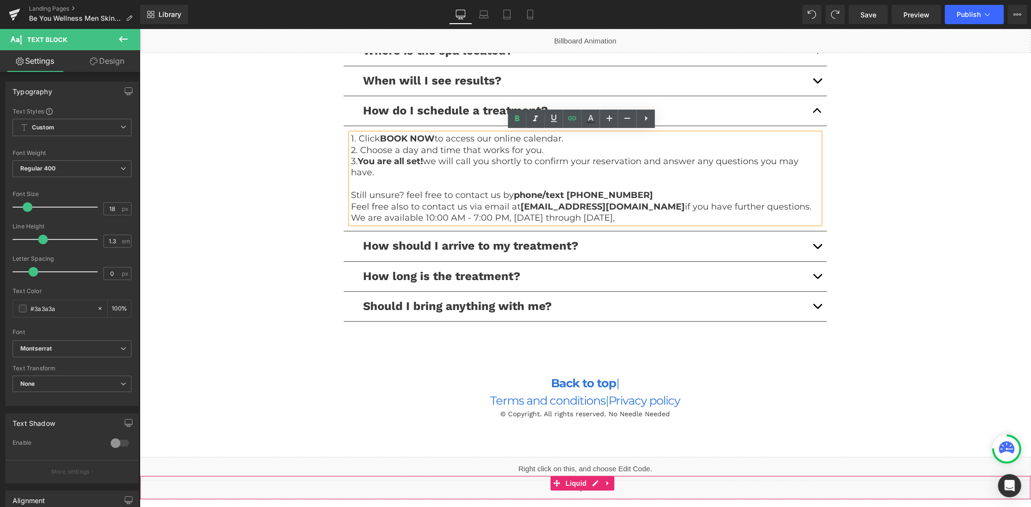
click at [592, 482] on div "Liquid" at bounding box center [584, 487] width 891 height 24
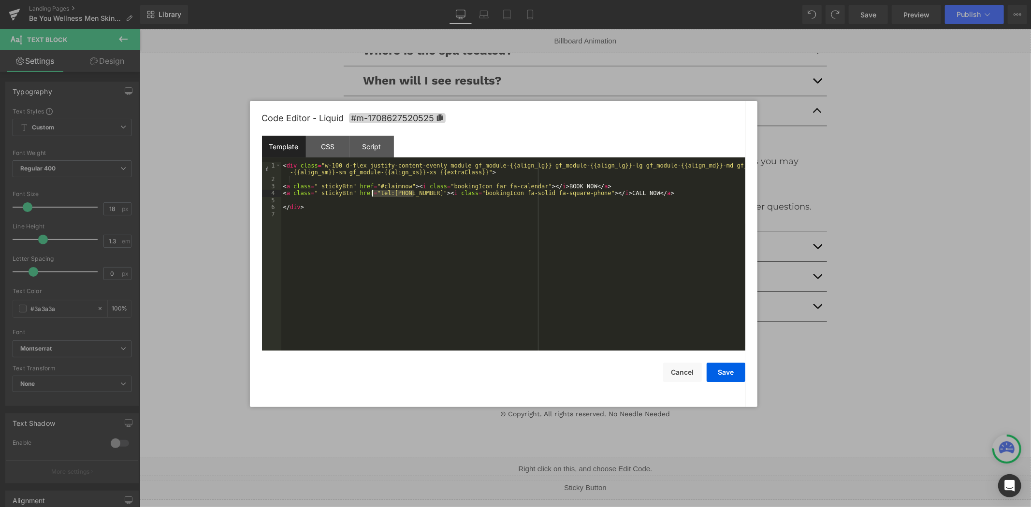
drag, startPoint x: 415, startPoint y: 196, endPoint x: 372, endPoint y: 196, distance: 42.0
click at [372, 196] on div "< div class = "w-100 d-flex justify-content-evenly module gf_module-{{align_lg}…" at bounding box center [513, 266] width 464 height 209
drag, startPoint x: 721, startPoint y: 369, endPoint x: 714, endPoint y: 363, distance: 9.3
click at [720, 369] on button "Save" at bounding box center [725, 372] width 39 height 19
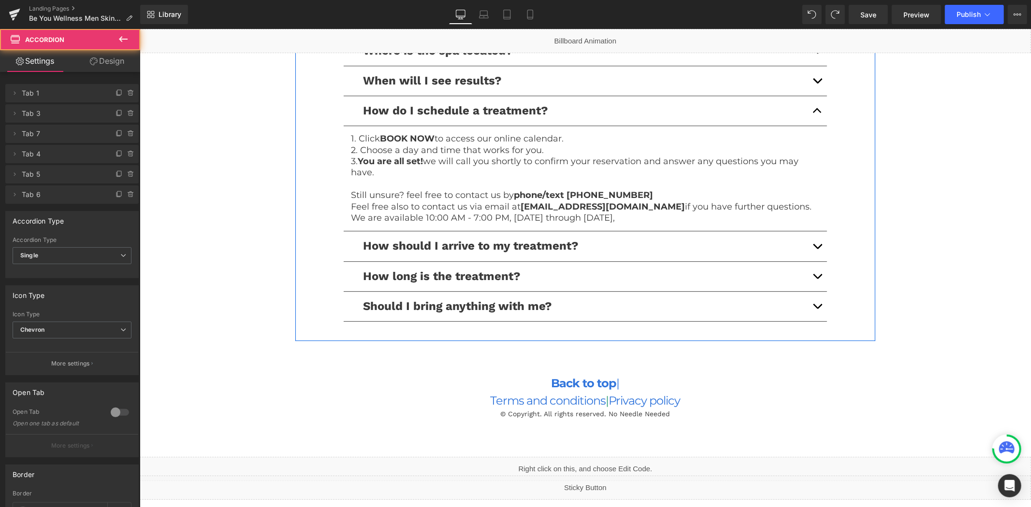
click at [809, 105] on button "button" at bounding box center [816, 110] width 19 height 29
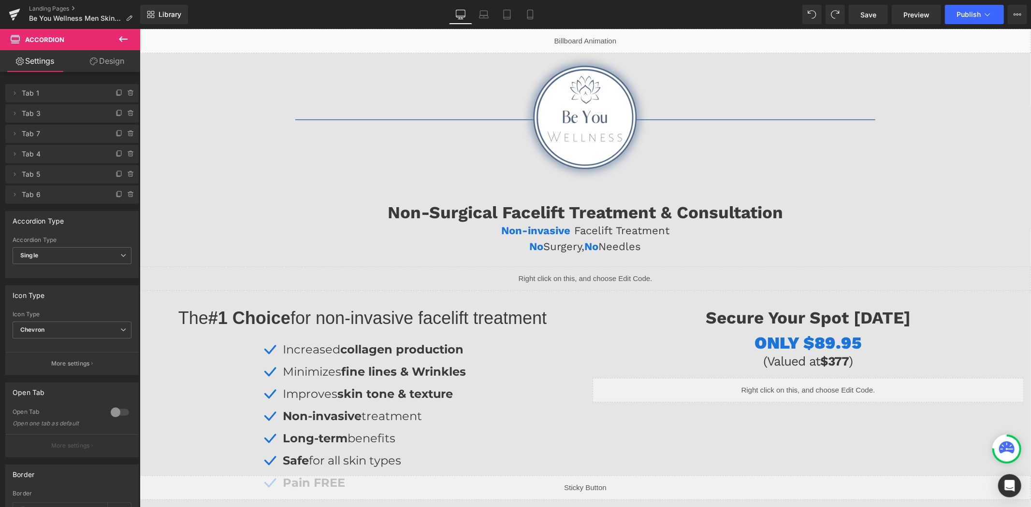
scroll to position [0, 0]
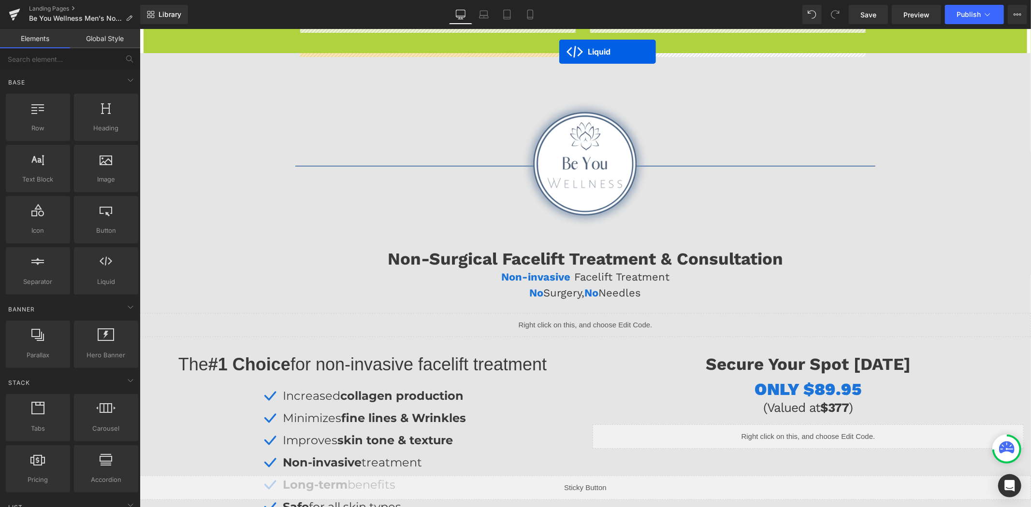
drag, startPoint x: 559, startPoint y: 36, endPoint x: 559, endPoint y: 51, distance: 15.5
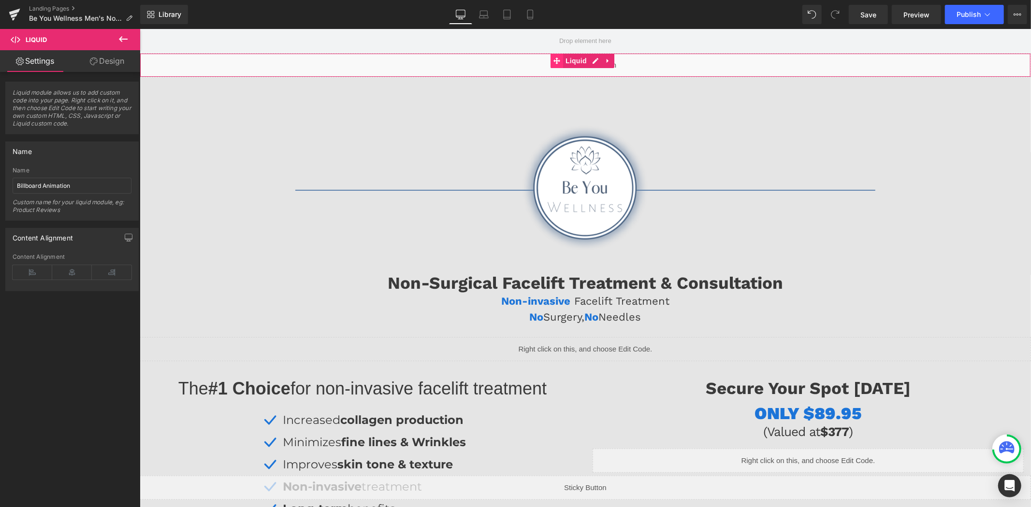
click at [554, 63] on icon at bounding box center [556, 60] width 7 height 7
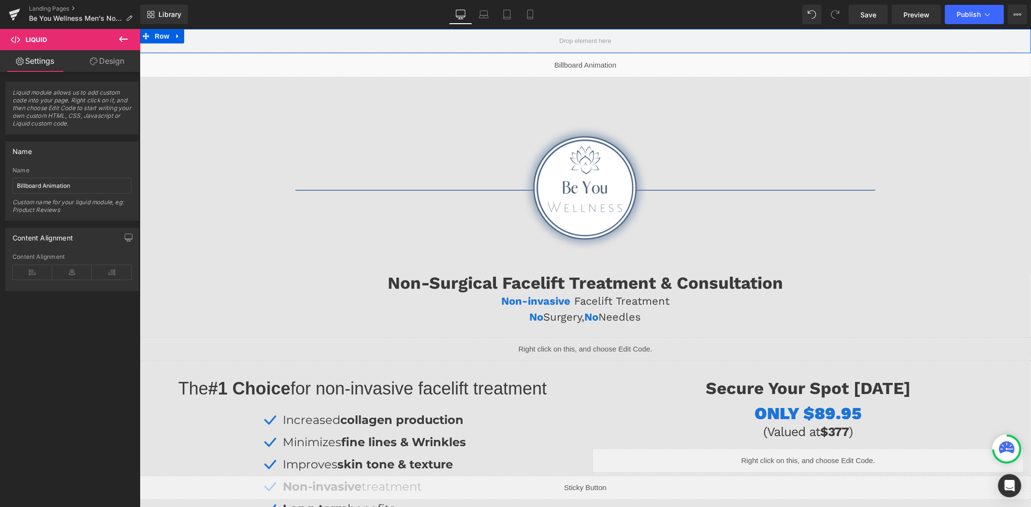
drag, startPoint x: 178, startPoint y: 40, endPoint x: 201, endPoint y: 40, distance: 22.7
click at [178, 39] on link at bounding box center [177, 36] width 13 height 14
click at [205, 40] on link at bounding box center [202, 36] width 13 height 14
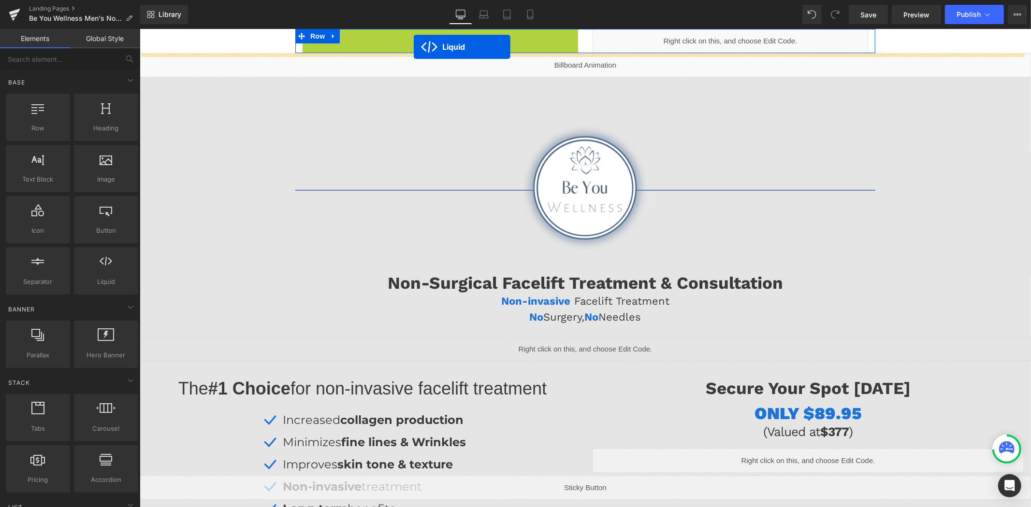
drag, startPoint x: 411, startPoint y: 37, endPoint x: 413, endPoint y: 46, distance: 10.0
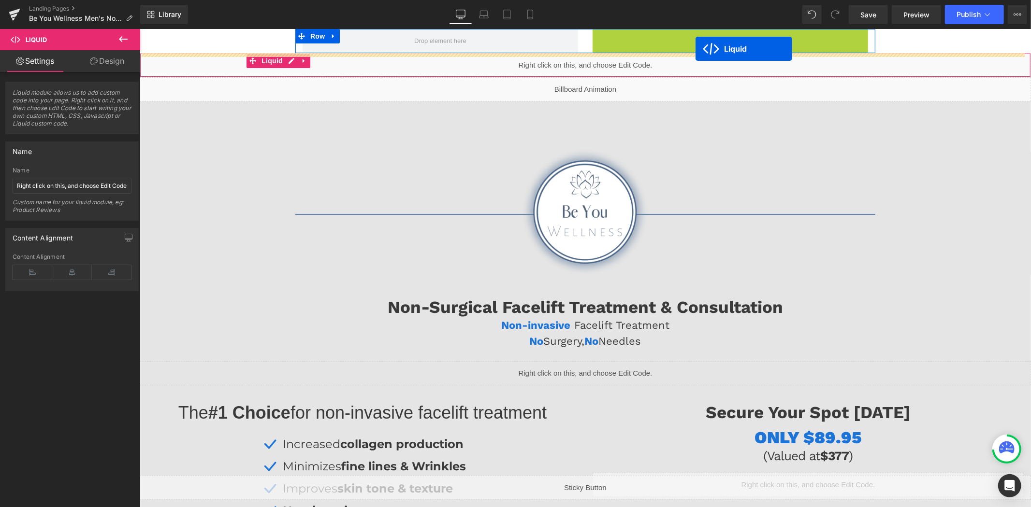
drag, startPoint x: 702, startPoint y: 36, endPoint x: 695, endPoint y: 48, distance: 14.5
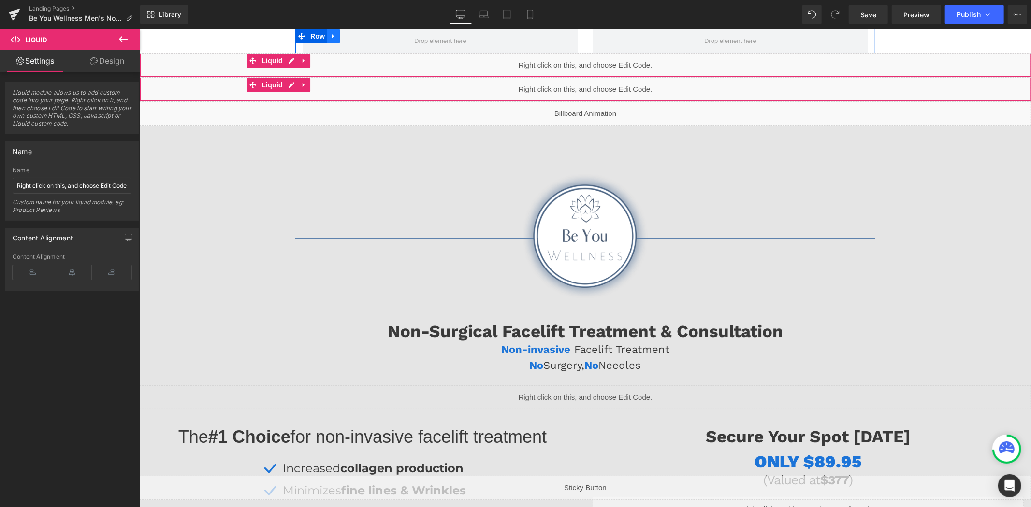
click at [329, 33] on icon at bounding box center [332, 35] width 7 height 7
click at [355, 37] on icon at bounding box center [358, 35] width 7 height 7
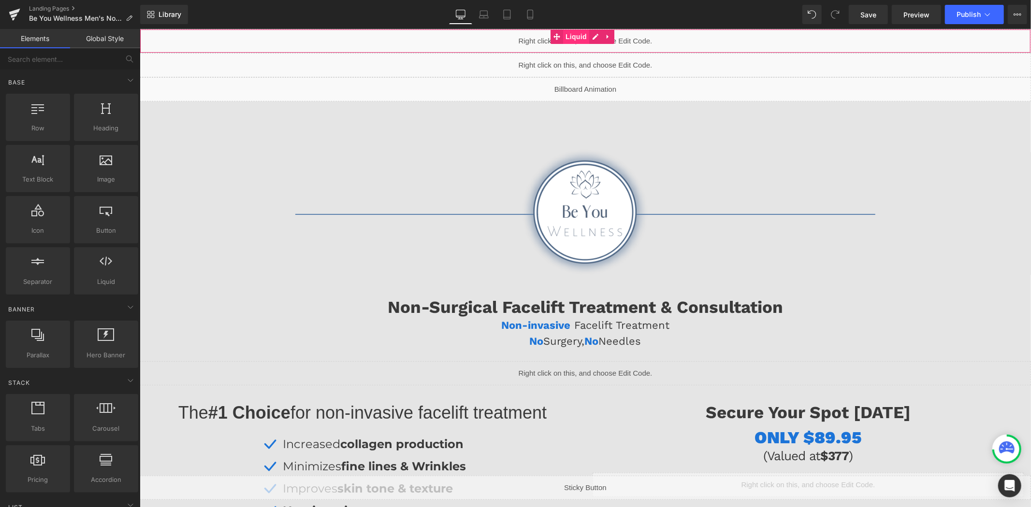
click at [575, 40] on span "Liquid" at bounding box center [575, 36] width 26 height 14
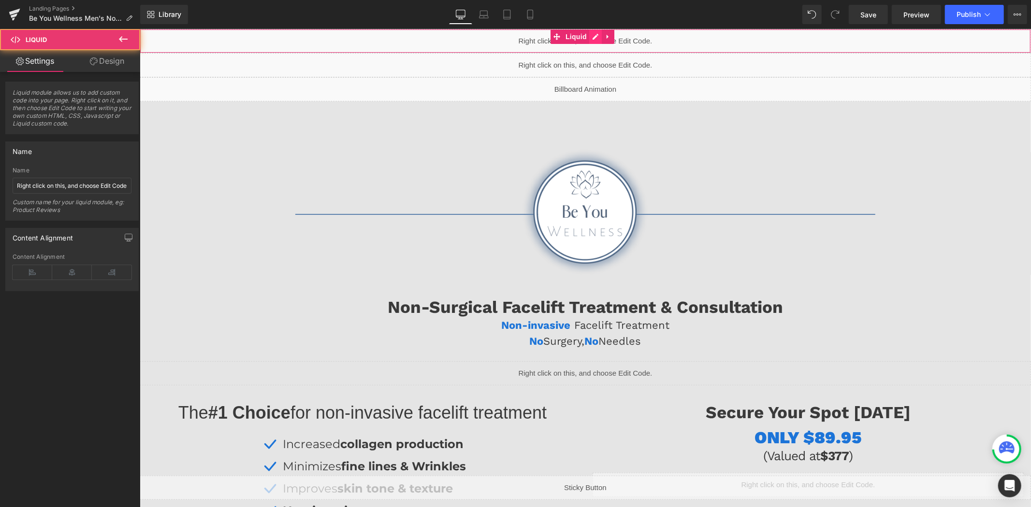
click at [593, 37] on div "Liquid" at bounding box center [584, 41] width 891 height 24
click at [79, 180] on input "Right click on this, and choose Edit Code." at bounding box center [72, 186] width 119 height 16
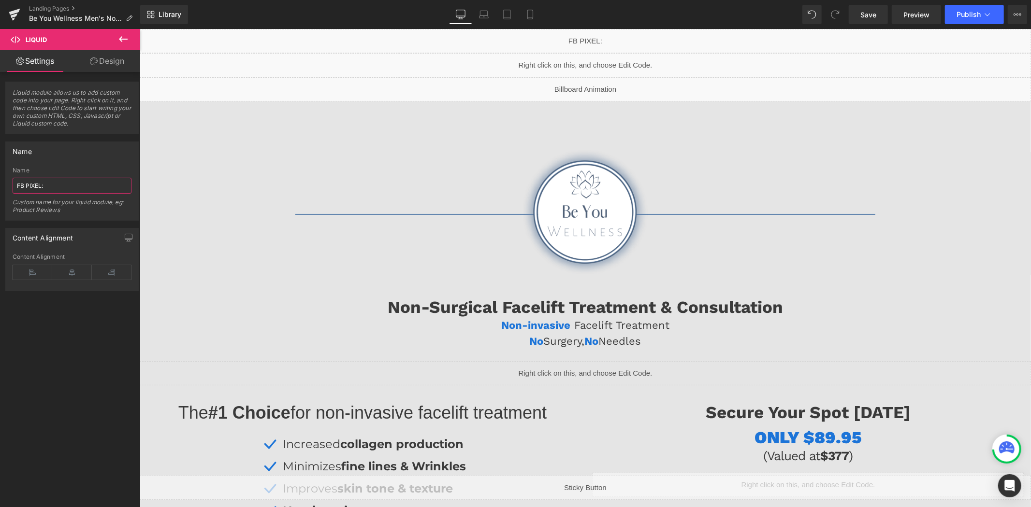
paste input "540031443835405"
type input "FB PIXEL: 540031443835405"
click at [582, 60] on span "Liquid" at bounding box center [575, 60] width 26 height 14
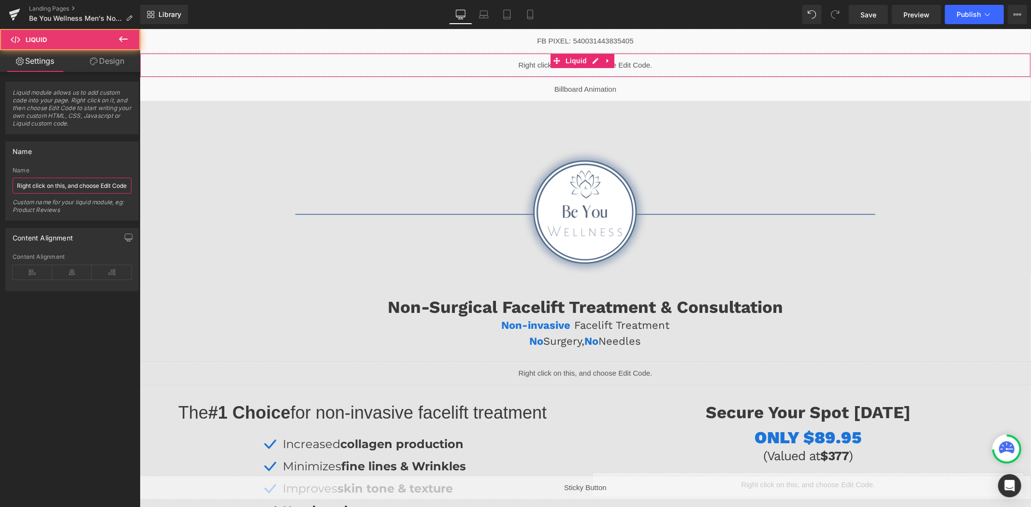
click at [89, 185] on input "Right click on this, and choose Edit Code." at bounding box center [72, 186] width 119 height 16
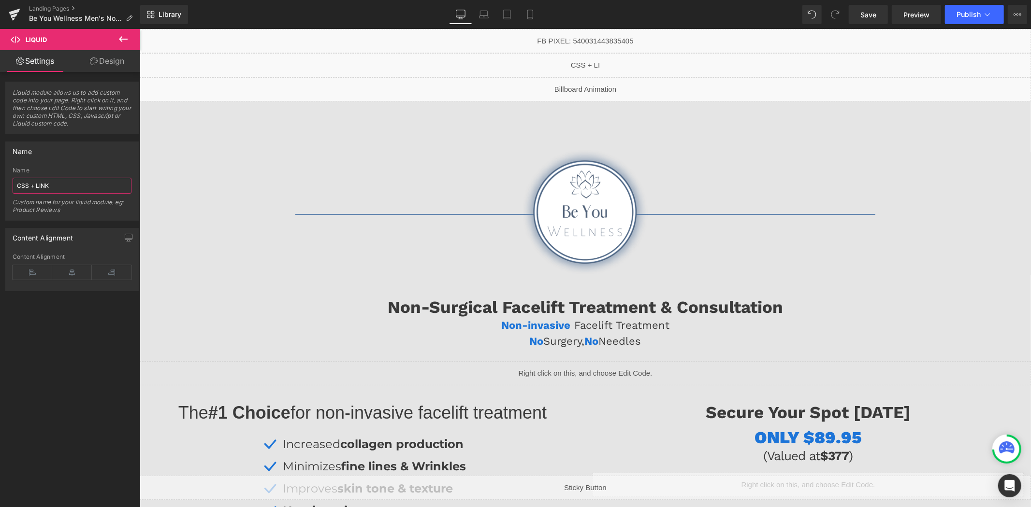
type input "CSS + LINKS"
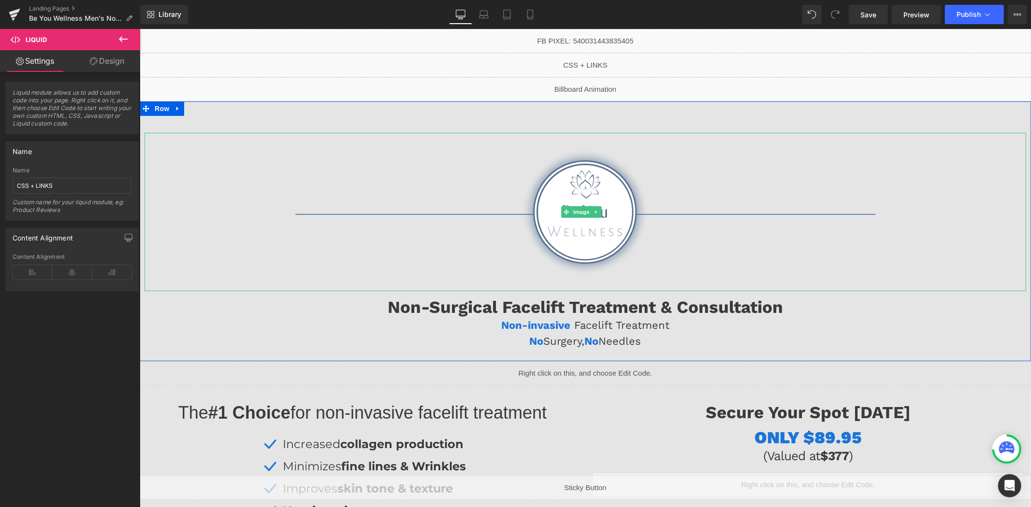
click at [293, 160] on div at bounding box center [584, 211] width 881 height 158
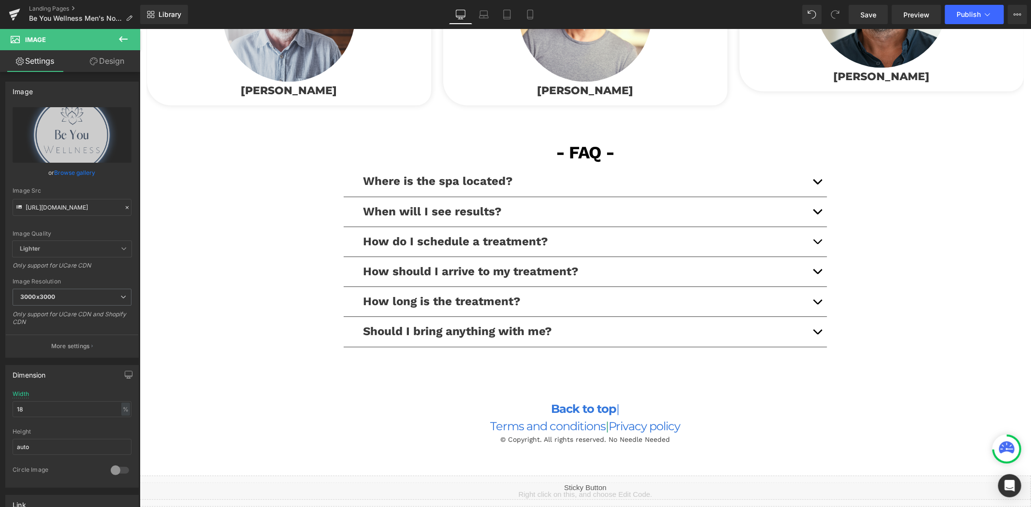
scroll to position [2254, 0]
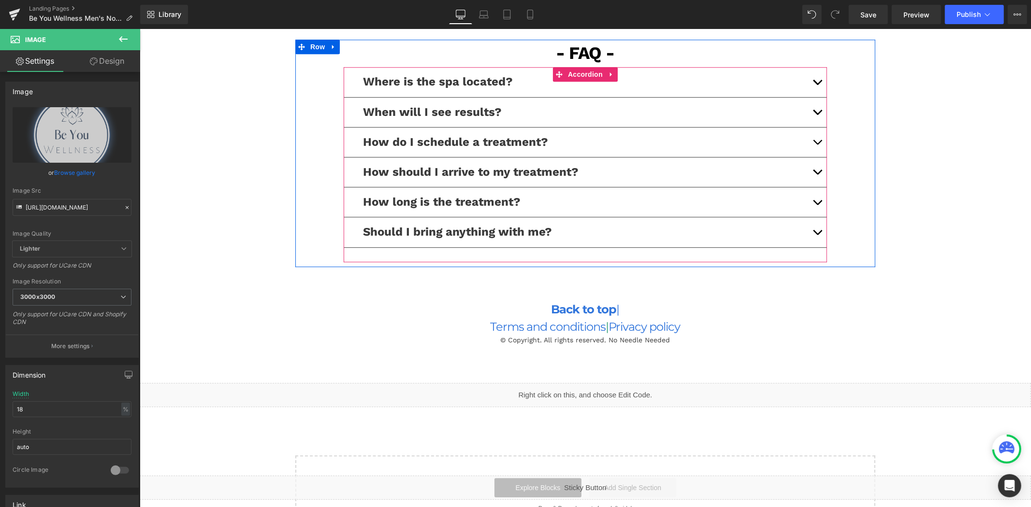
click at [809, 143] on button "button" at bounding box center [816, 141] width 19 height 29
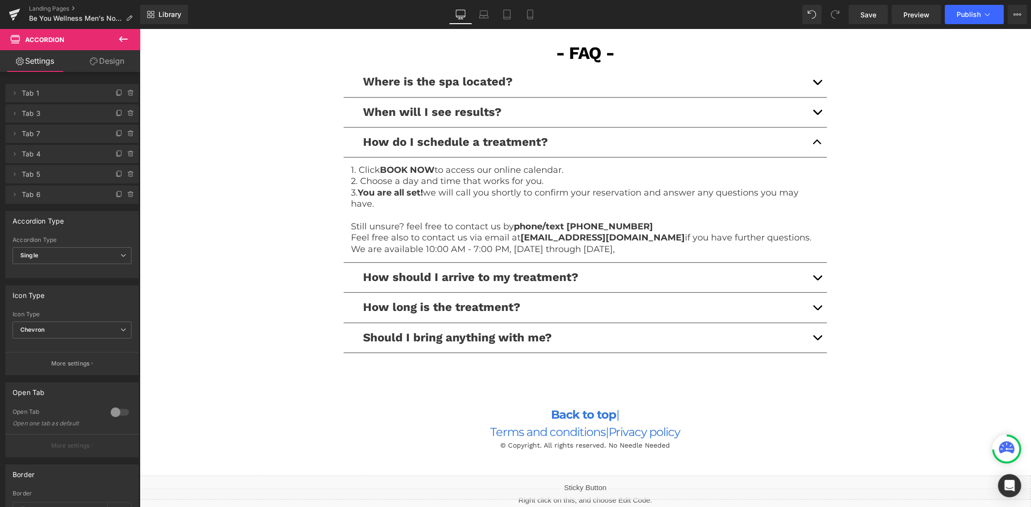
click at [642, 248] on p "We are available 10:00 AM - 7:00 PM, Monday through Thursday," at bounding box center [584, 248] width 469 height 11
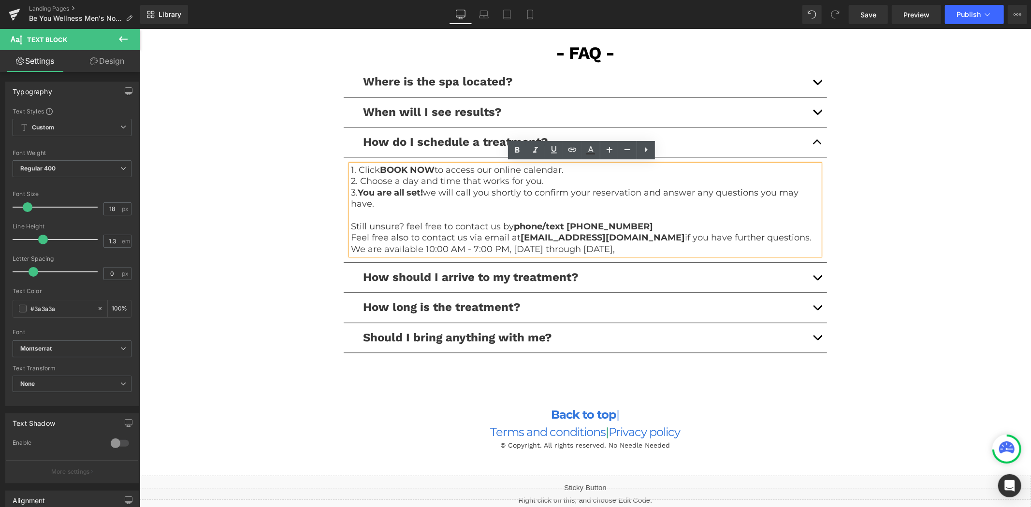
drag, startPoint x: 645, startPoint y: 248, endPoint x: 340, endPoint y: 221, distance: 305.6
click at [343, 221] on article "1. Click BOOK NOW to access our online calendar. 2. Choose a day and time that …" at bounding box center [584, 209] width 483 height 105
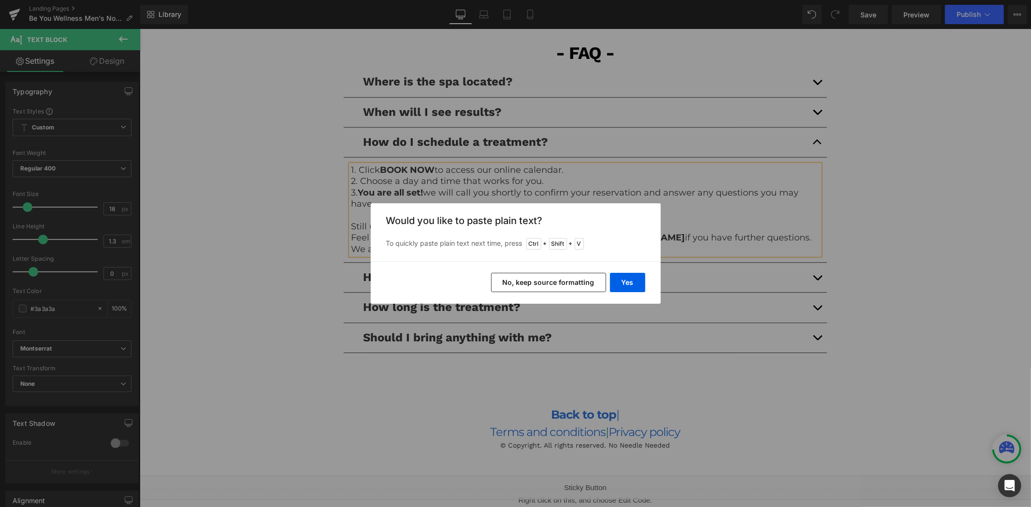
click at [533, 282] on button "No, keep source formatting" at bounding box center [548, 282] width 115 height 19
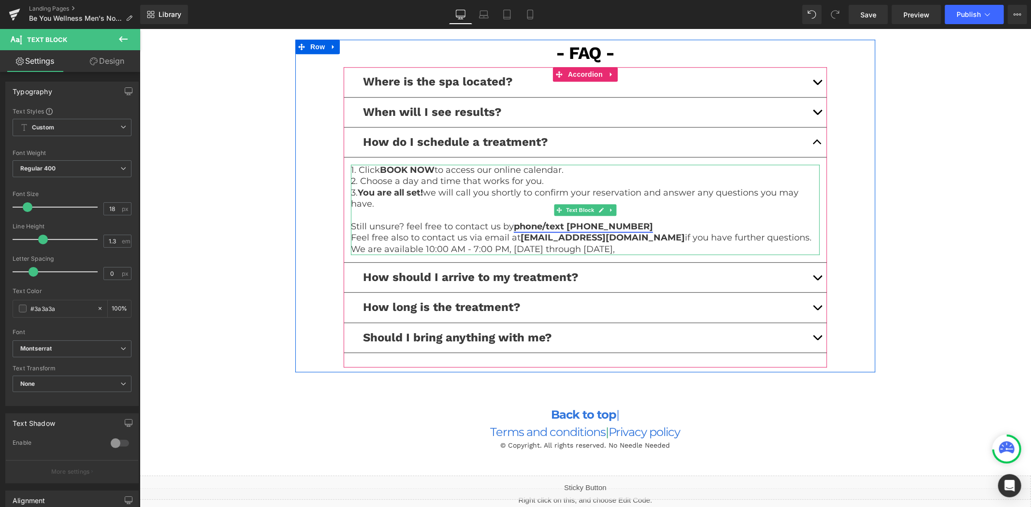
click at [559, 227] on link "phone/text (289) 204-7778" at bounding box center [582, 226] width 139 height 11
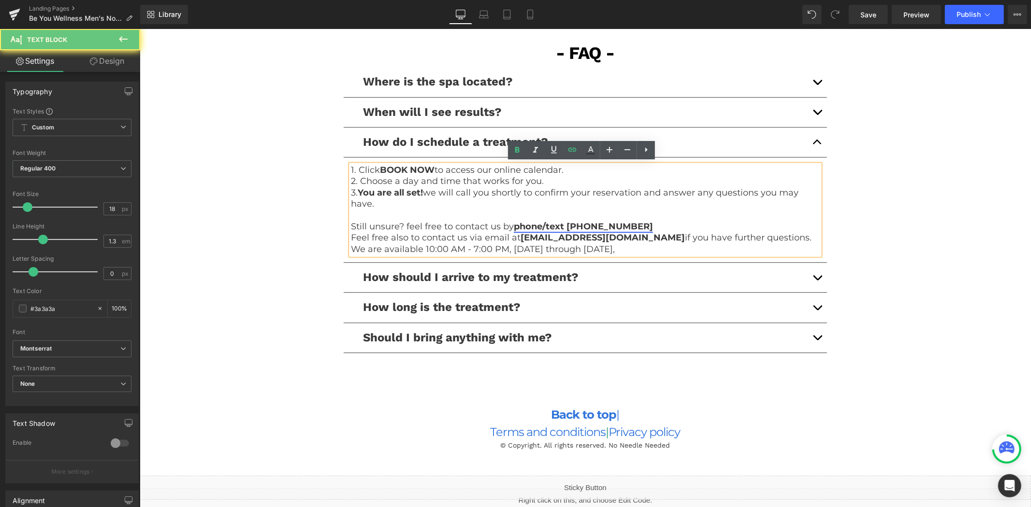
click at [573, 224] on link "phone/text (289) 204-7778" at bounding box center [582, 226] width 139 height 11
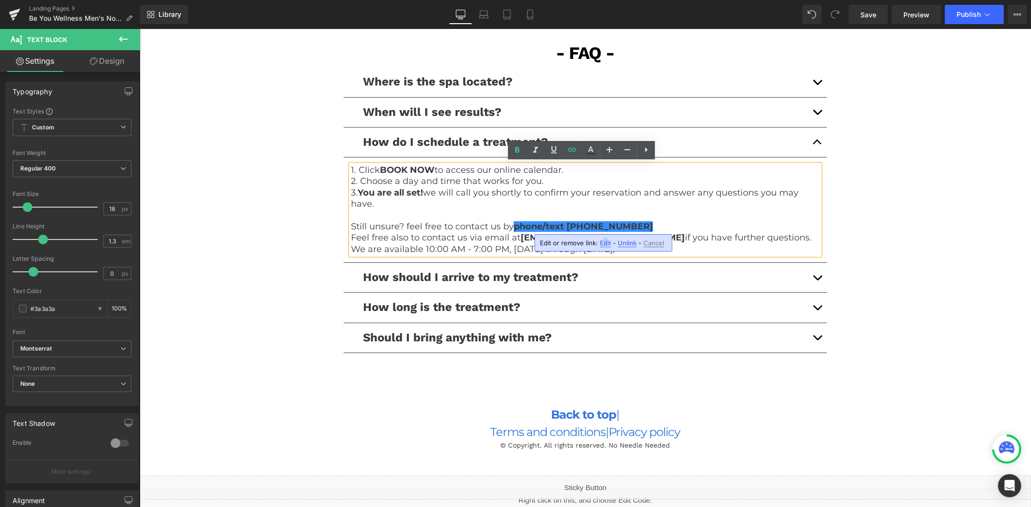
click at [604, 243] on span "Edit" at bounding box center [605, 243] width 11 height 8
click at [598, 248] on input "tel:2892047778" at bounding box center [597, 246] width 149 height 24
click at [679, 247] on icon "button" at bounding box center [681, 246] width 9 height 6
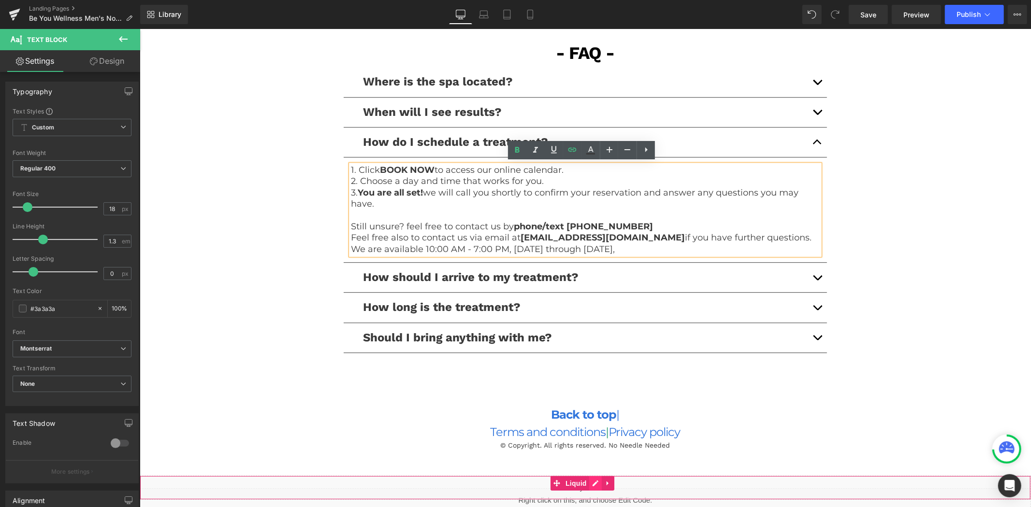
click at [592, 481] on div "Liquid" at bounding box center [584, 487] width 891 height 24
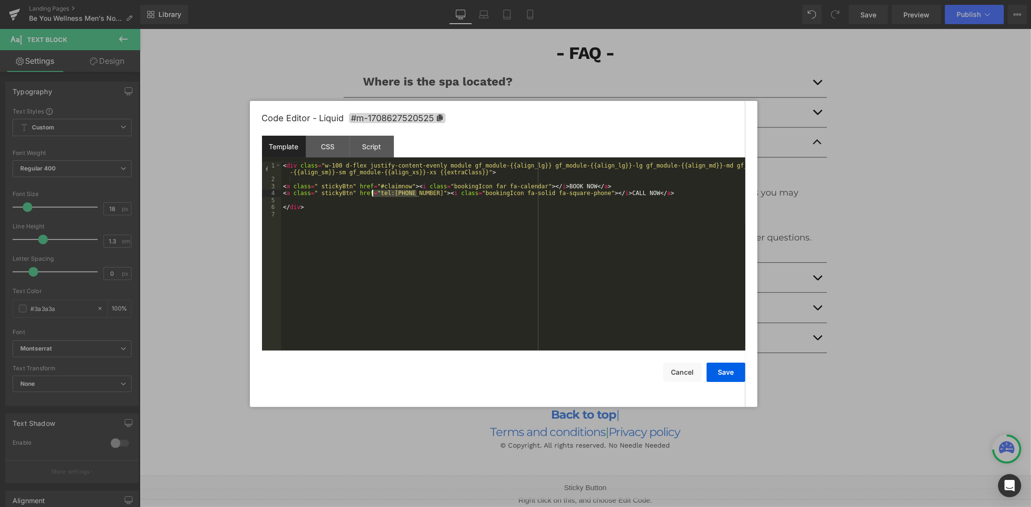
drag, startPoint x: 415, startPoint y: 195, endPoint x: 372, endPoint y: 195, distance: 43.5
click at [372, 195] on div "< div class = "w-100 d-flex justify-content-evenly module gf_module-{{align_lg}…" at bounding box center [513, 266] width 464 height 209
click at [725, 374] on button "Save" at bounding box center [725, 372] width 39 height 19
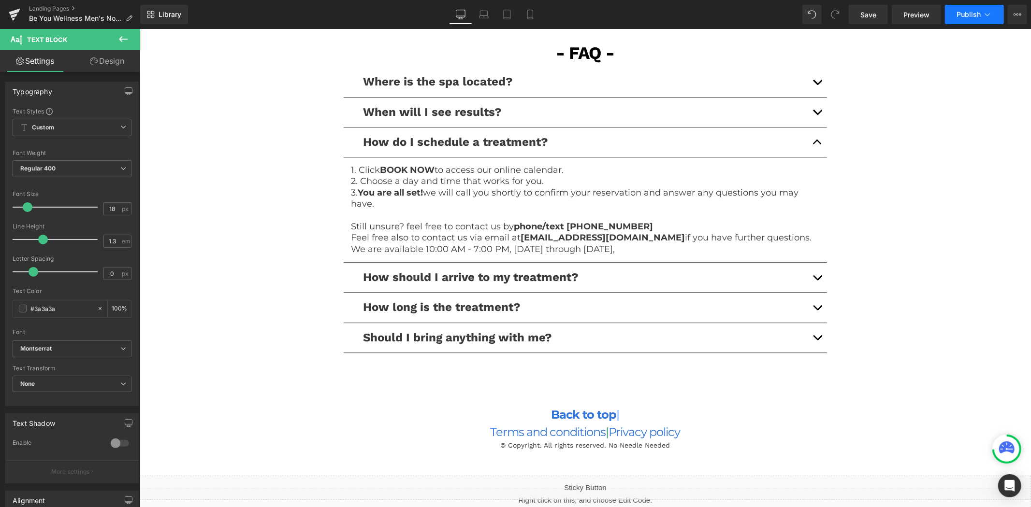
click at [964, 22] on button "Publish" at bounding box center [974, 14] width 59 height 19
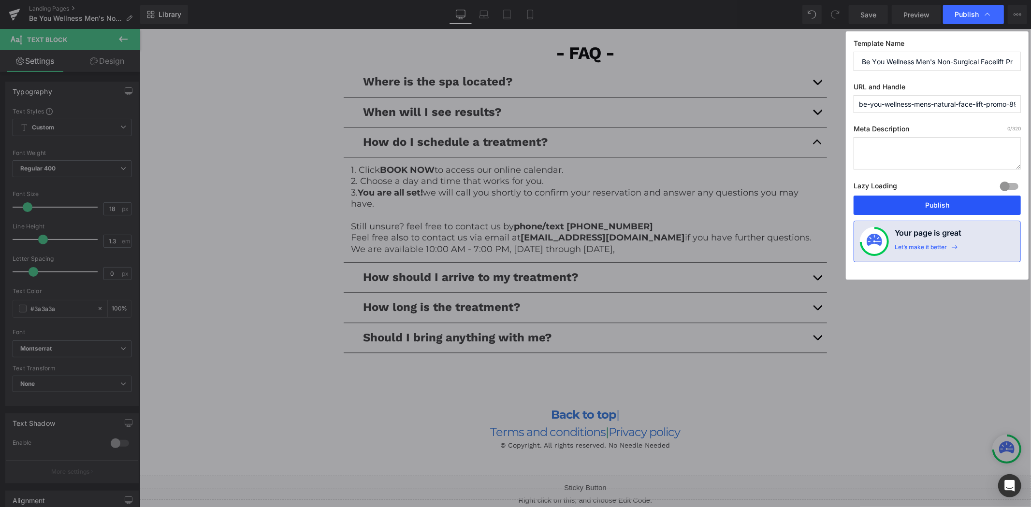
click at [899, 204] on button "Publish" at bounding box center [936, 205] width 167 height 19
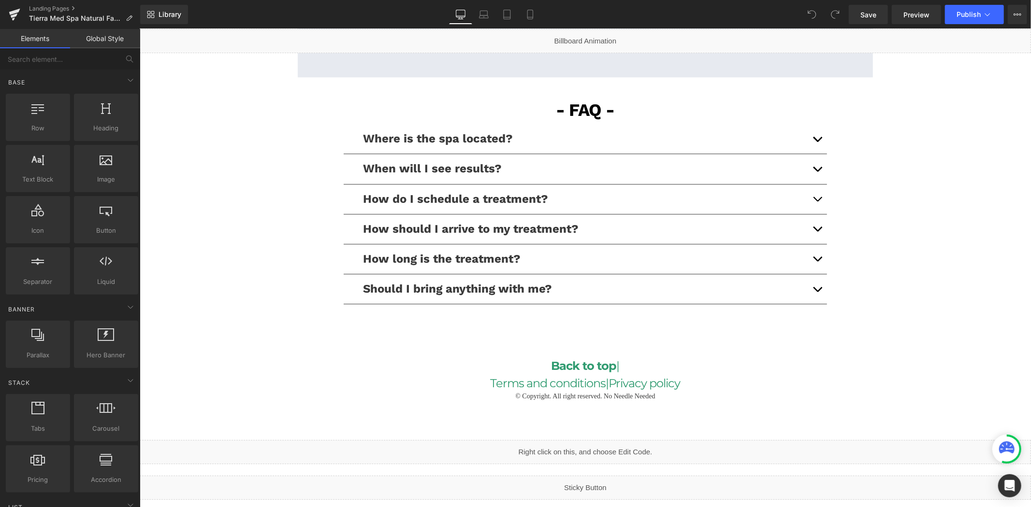
scroll to position [2334, 0]
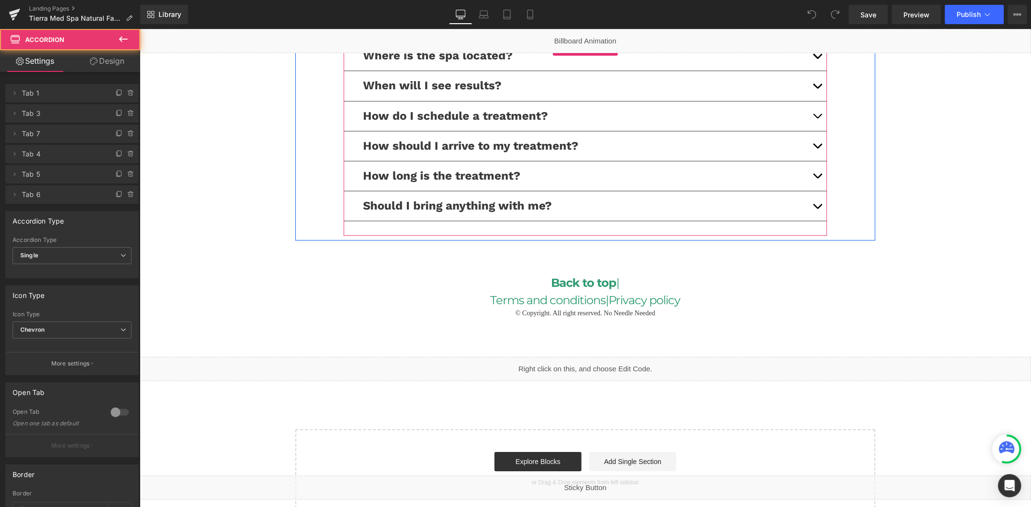
click at [816, 118] on span "button" at bounding box center [816, 118] width 0 height 0
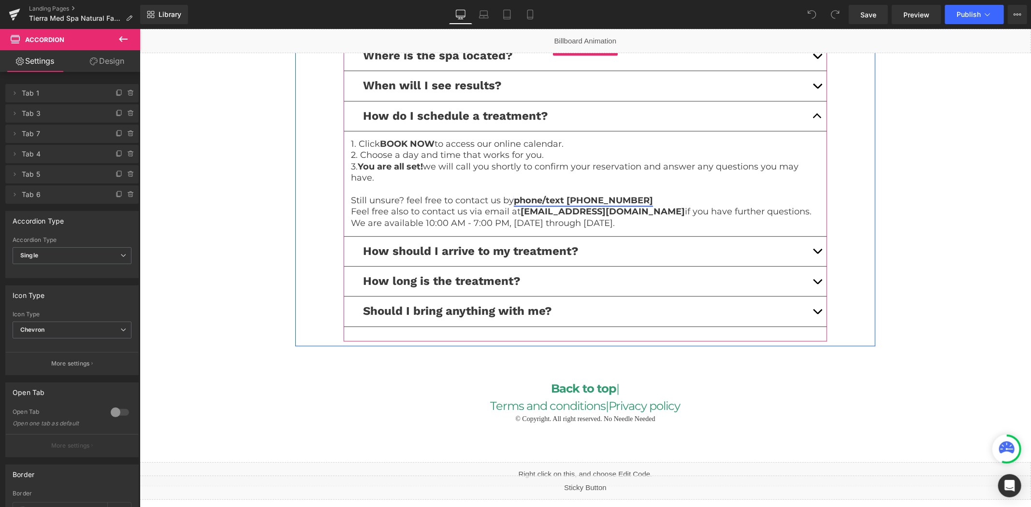
click at [809, 101] on button "button" at bounding box center [816, 115] width 19 height 29
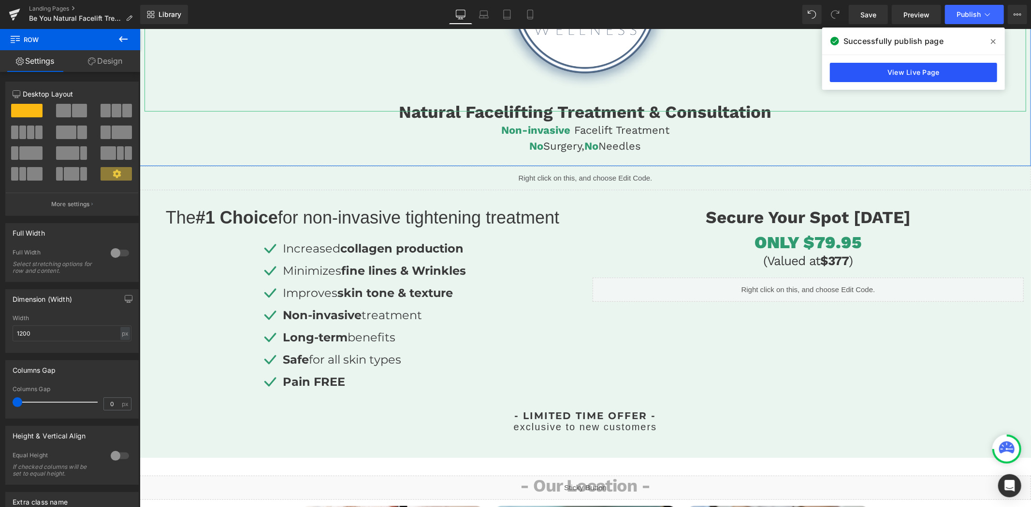
drag, startPoint x: 774, startPoint y: 63, endPoint x: 908, endPoint y: 76, distance: 134.4
click at [908, 76] on link "View Live Page" at bounding box center [913, 72] width 167 height 19
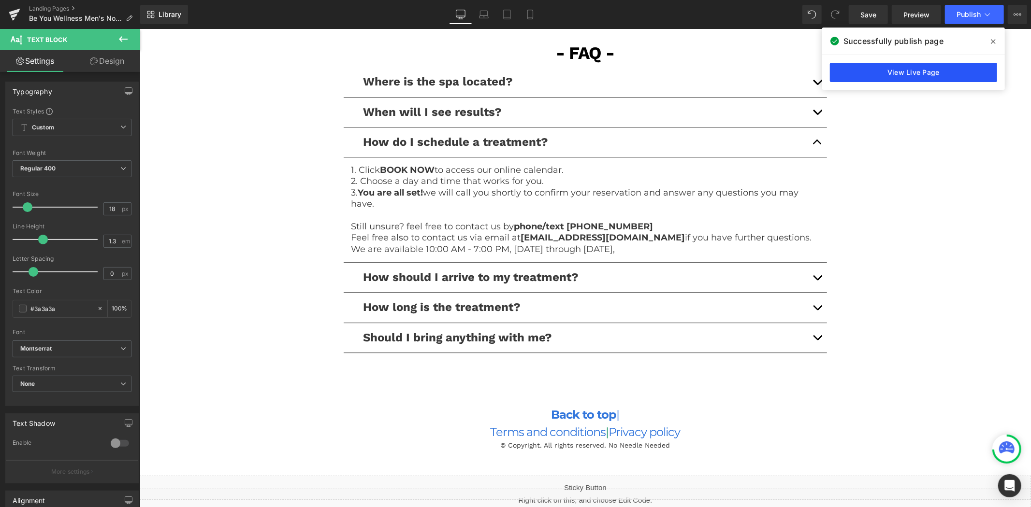
click at [866, 72] on link "View Live Page" at bounding box center [913, 72] width 167 height 19
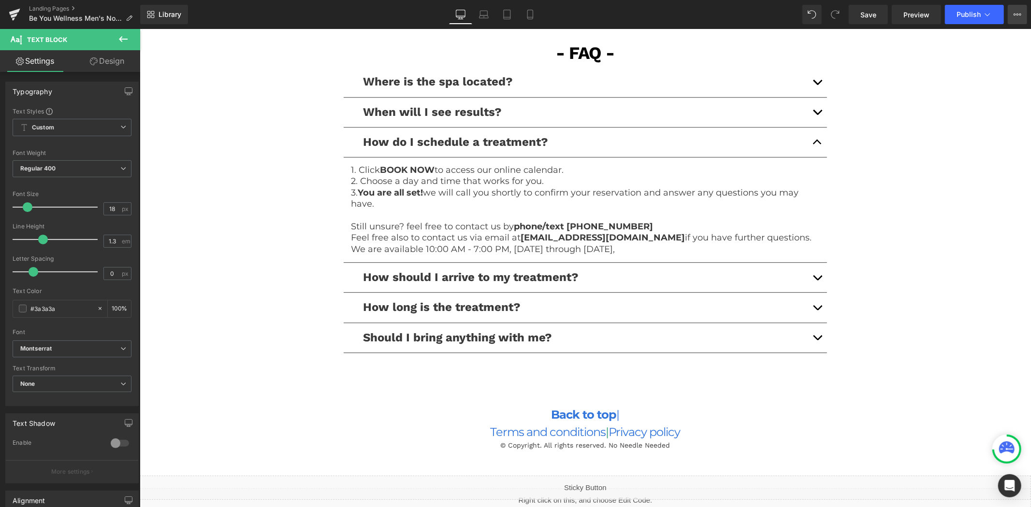
click at [1023, 15] on button "View Live Page View with current Template Save Template to Library Schedule Pub…" at bounding box center [1016, 14] width 19 height 19
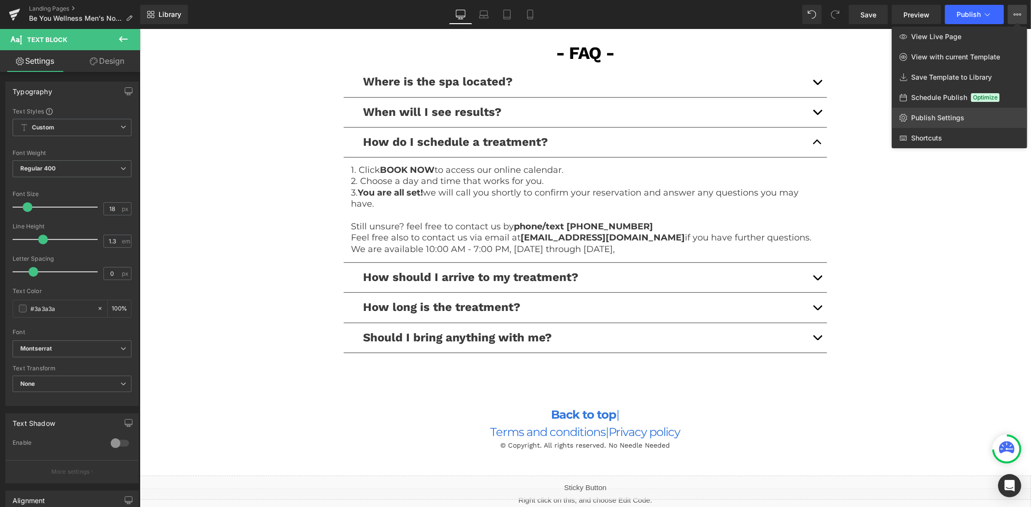
click at [953, 121] on span "Publish Settings" at bounding box center [937, 118] width 53 height 9
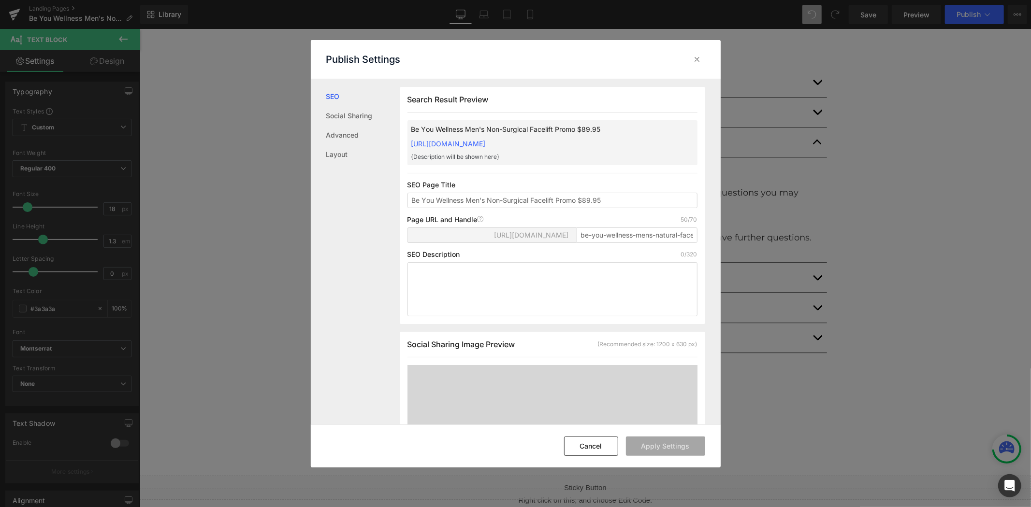
scroll to position [0, 0]
click at [642, 243] on input "be-you-wellness-mens-natural-face-lift-promo-89-95" at bounding box center [636, 234] width 121 height 15
drag, startPoint x: 644, startPoint y: 245, endPoint x: 721, endPoint y: 246, distance: 76.8
click at [721, 246] on div "Publish Settings SEO Social Sharing Advanced Layout Search Result Preview Be Yo…" at bounding box center [515, 253] width 1031 height 507
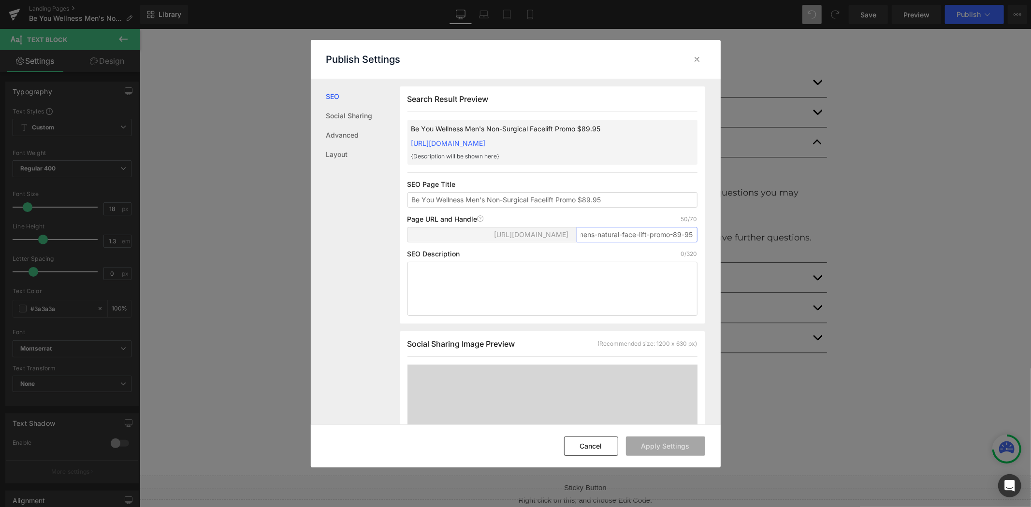
click at [667, 243] on input "be-you-wellness-mens-natural-face-lift-promo-89-95" at bounding box center [636, 234] width 121 height 15
drag, startPoint x: 665, startPoint y: 245, endPoint x: 595, endPoint y: 245, distance: 70.1
click at [595, 243] on input "be-you-wellness-mens-natural-face-lift-promo-89-95" at bounding box center [636, 234] width 121 height 15
type input "be-you-wellness-mens-non-surgical-89-95"
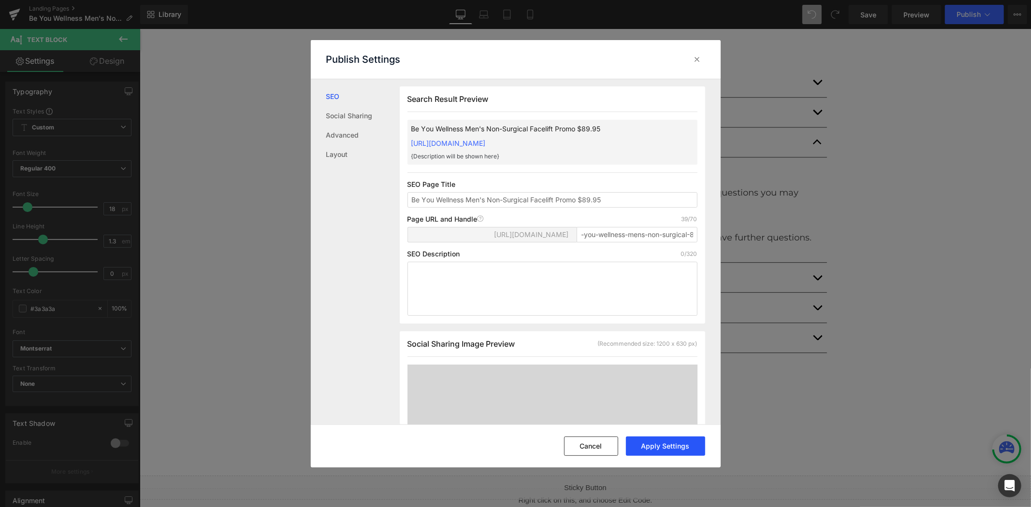
click at [648, 443] on button "Apply Settings" at bounding box center [665, 446] width 79 height 19
click at [699, 55] on icon at bounding box center [697, 60] width 10 height 10
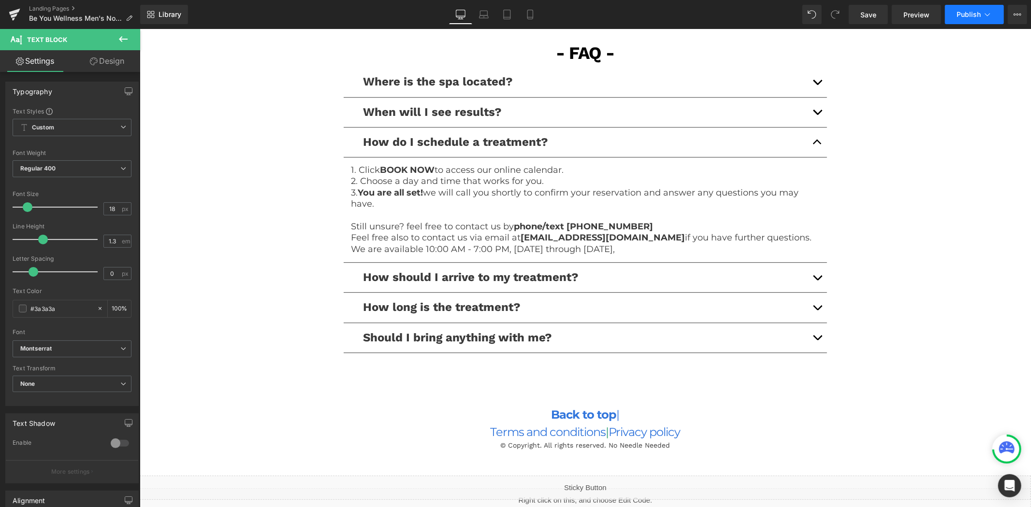
click at [960, 17] on span "Publish" at bounding box center [968, 15] width 24 height 8
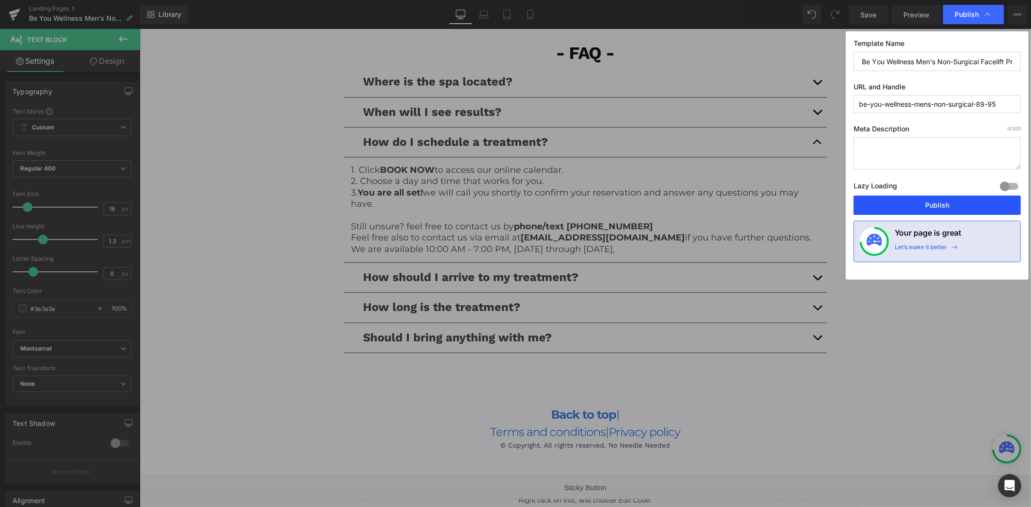
click at [919, 213] on button "Publish" at bounding box center [936, 205] width 167 height 19
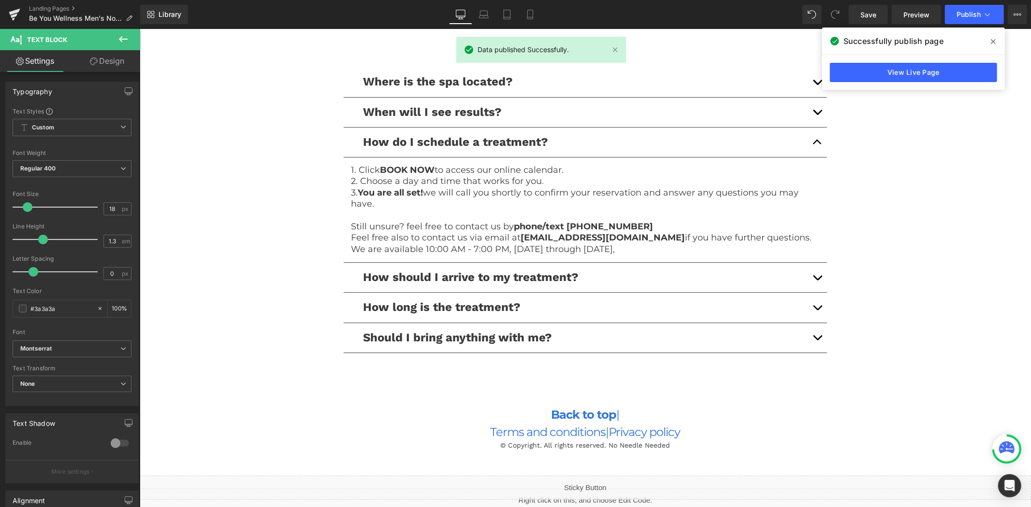
click at [857, 61] on div "View Live Page" at bounding box center [913, 72] width 183 height 35
click at [888, 69] on link "View Live Page" at bounding box center [913, 72] width 167 height 19
